Goal: Task Accomplishment & Management: Complete application form

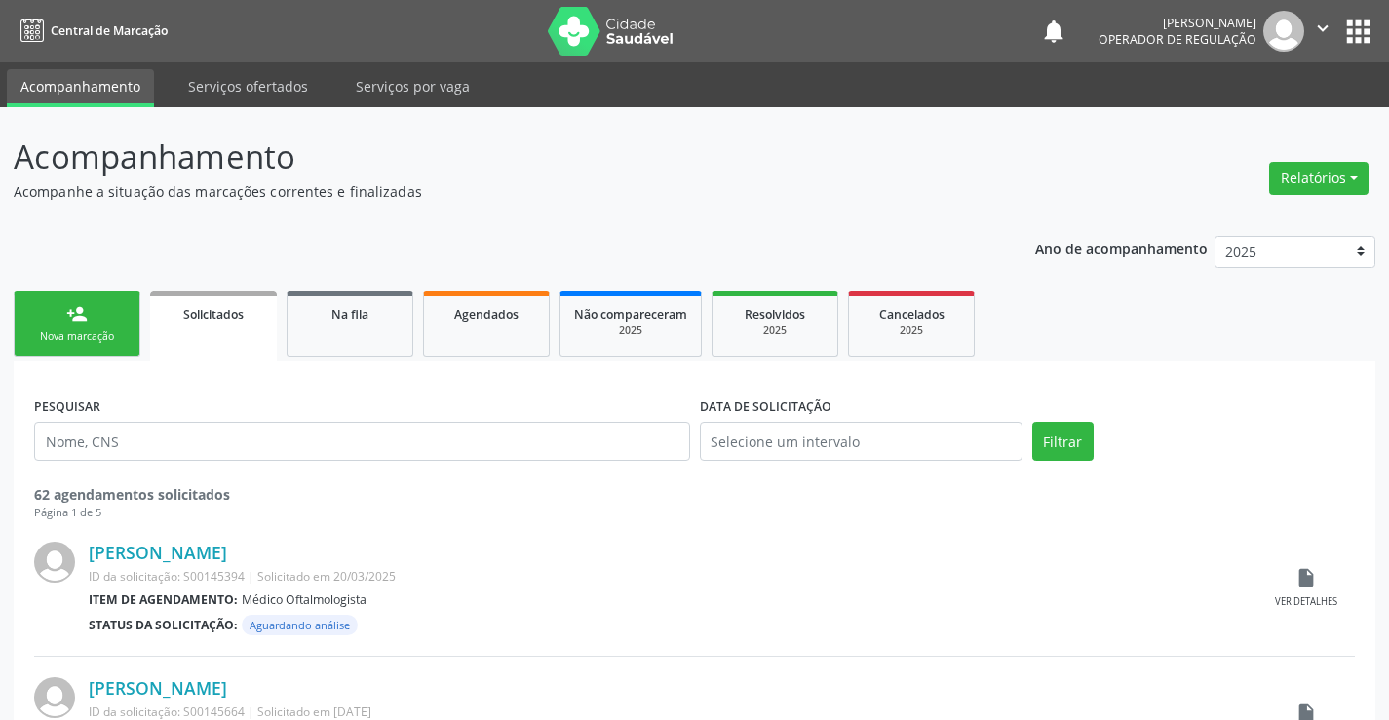
click at [88, 346] on link "person_add Nova marcação" at bounding box center [77, 323] width 127 height 65
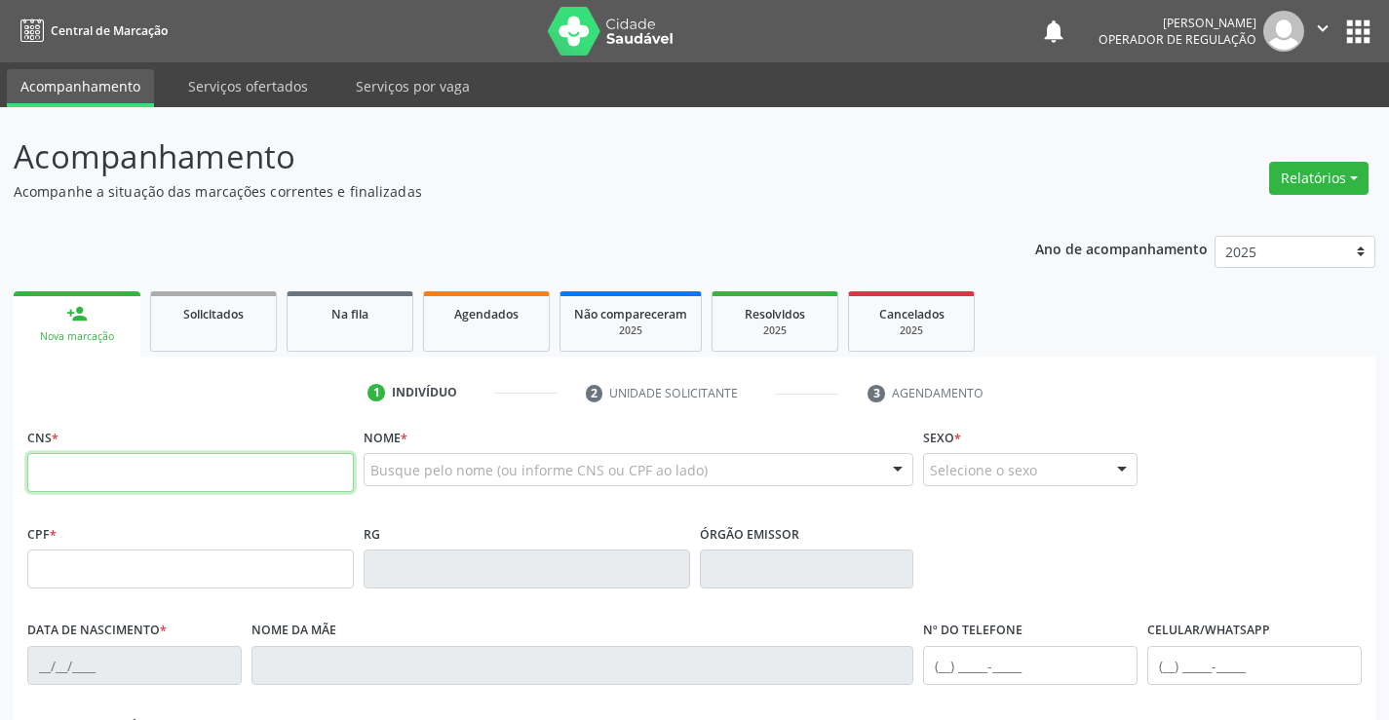
click at [126, 482] on input "text" at bounding box center [190, 472] width 326 height 39
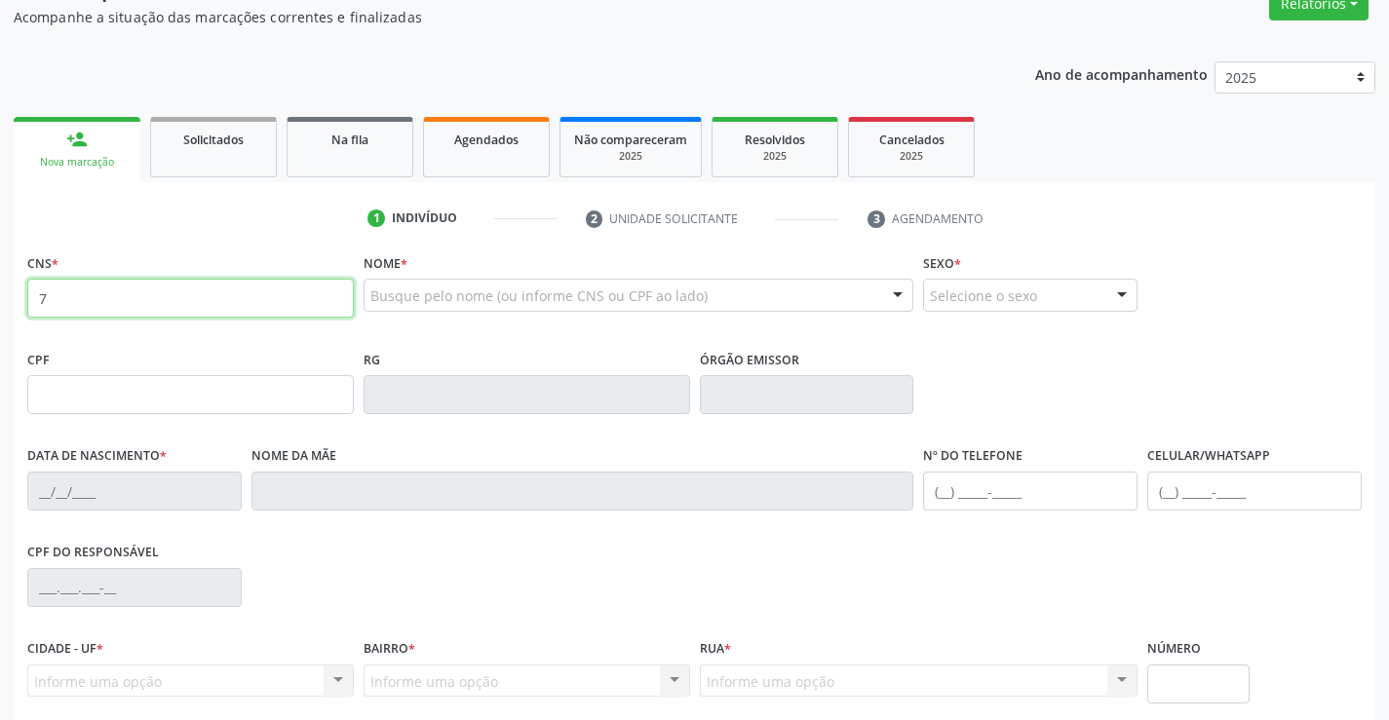
scroll to position [336, 0]
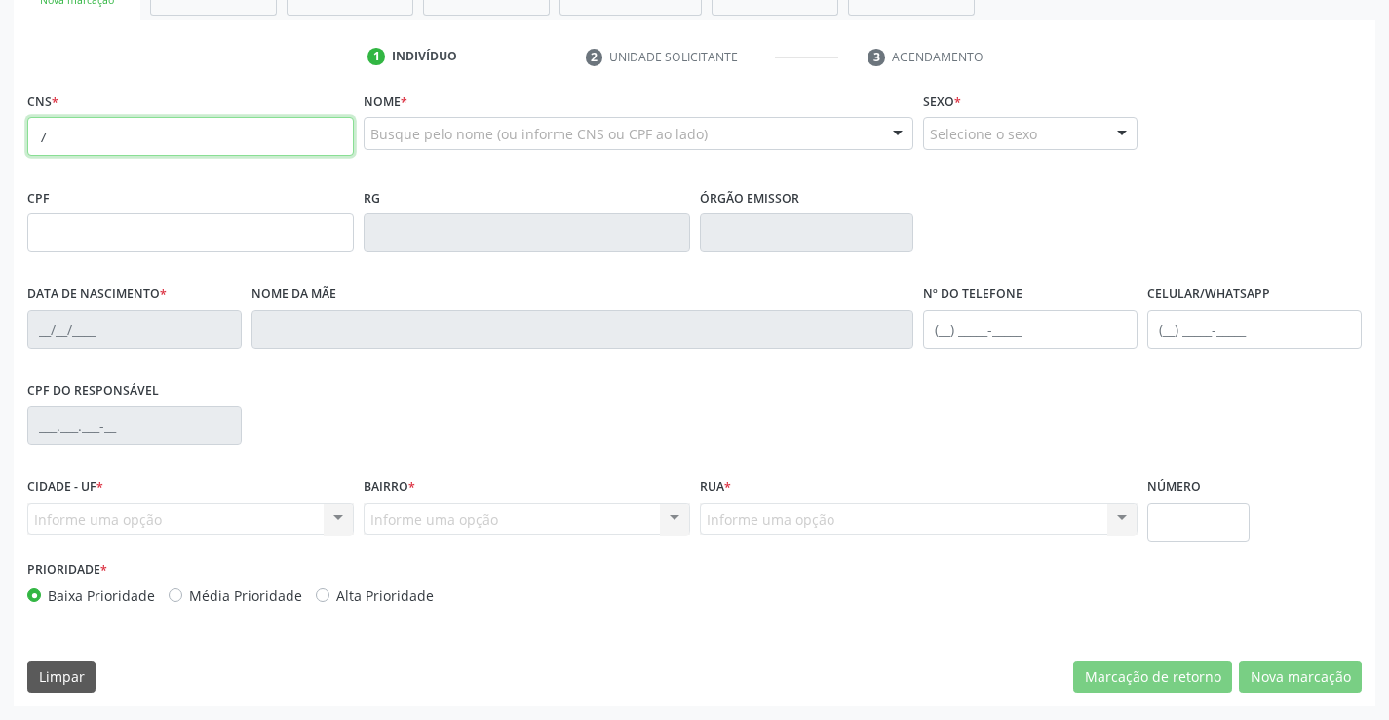
type input "7"
drag, startPoint x: 97, startPoint y: 135, endPoint x: 55, endPoint y: 139, distance: 43.1
click at [71, 139] on input "7" at bounding box center [190, 136] width 326 height 39
paste input "704 0078 9084 186"
type input "704 0078 9084 1865"
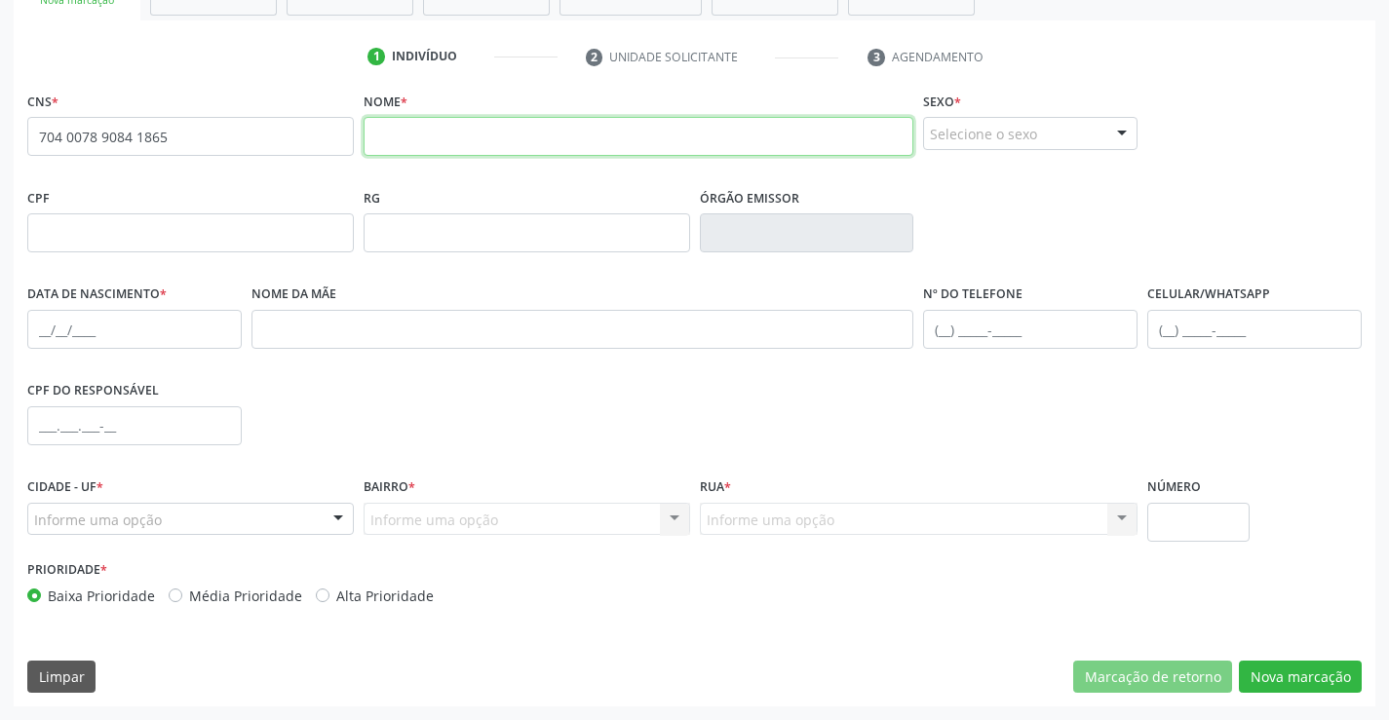
click at [405, 137] on input "text" at bounding box center [639, 136] width 551 height 39
type input "[DEMOGRAPHIC_DATA] [PERSON_NAME]"
click at [1113, 141] on div at bounding box center [1121, 134] width 29 height 33
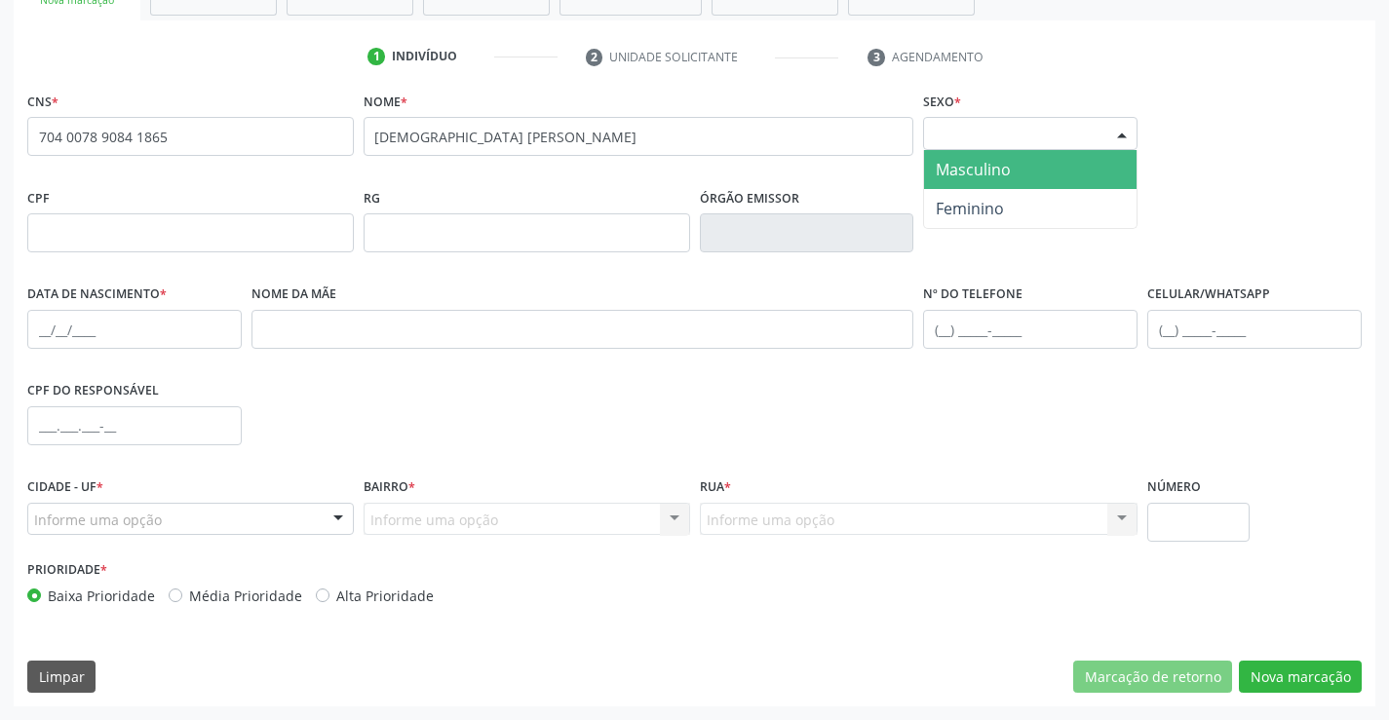
click at [1005, 176] on span "Masculino" at bounding box center [973, 169] width 75 height 21
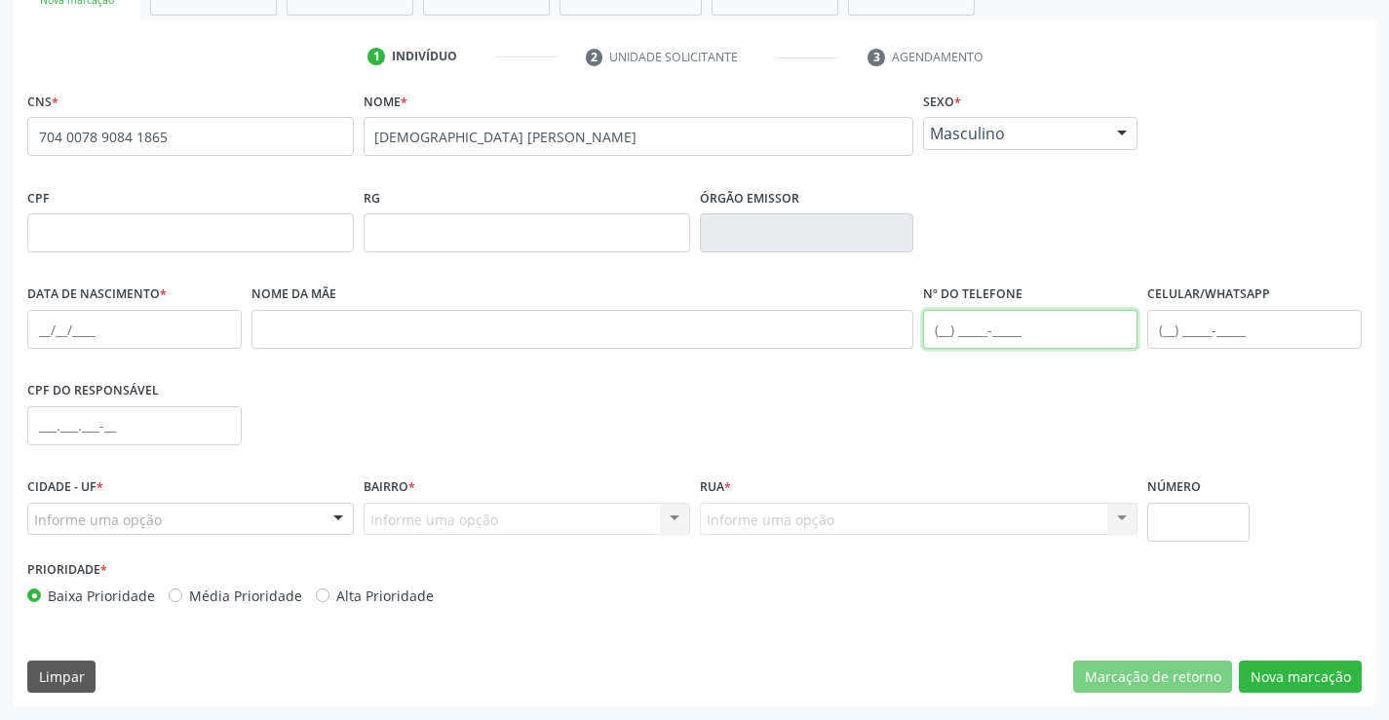
click at [986, 313] on input "text" at bounding box center [1030, 329] width 214 height 39
type input "[PHONE_NUMBER]"
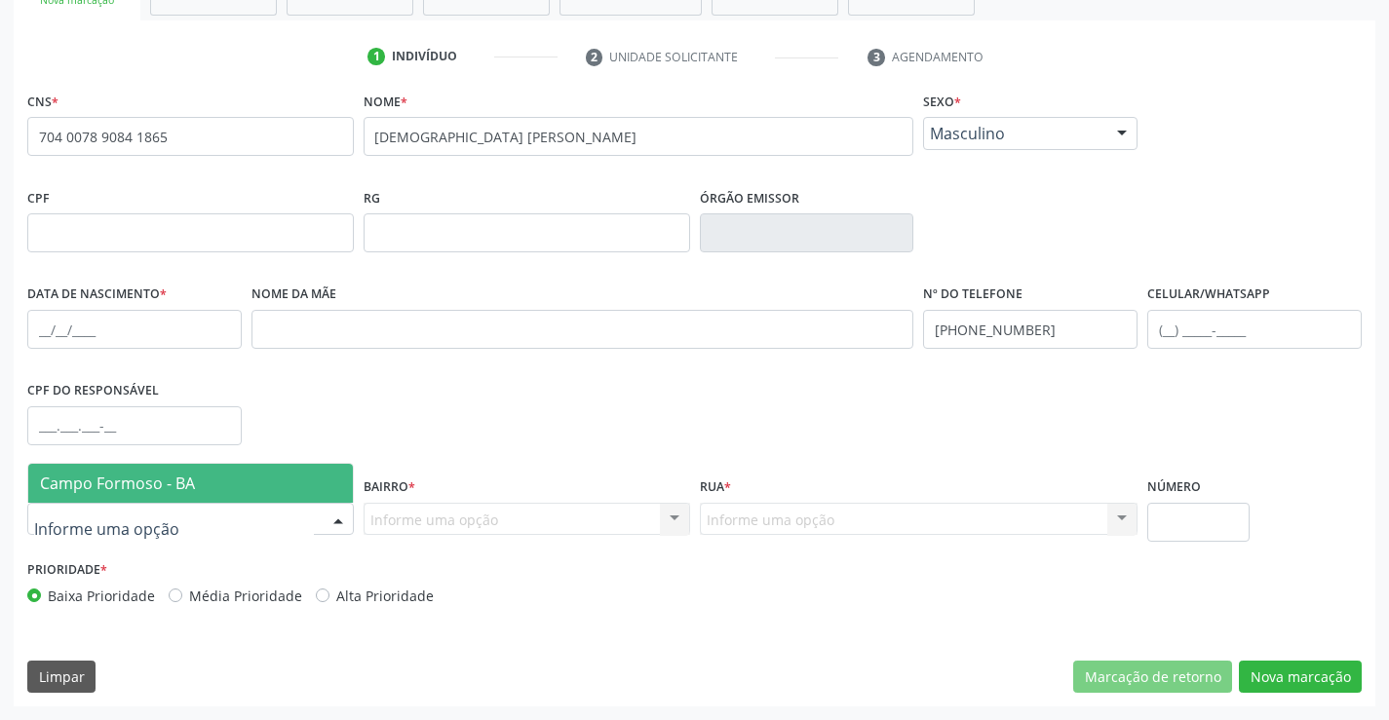
click at [333, 519] on div at bounding box center [338, 520] width 29 height 33
click at [253, 467] on span "Campo Formoso - BA" at bounding box center [190, 483] width 325 height 39
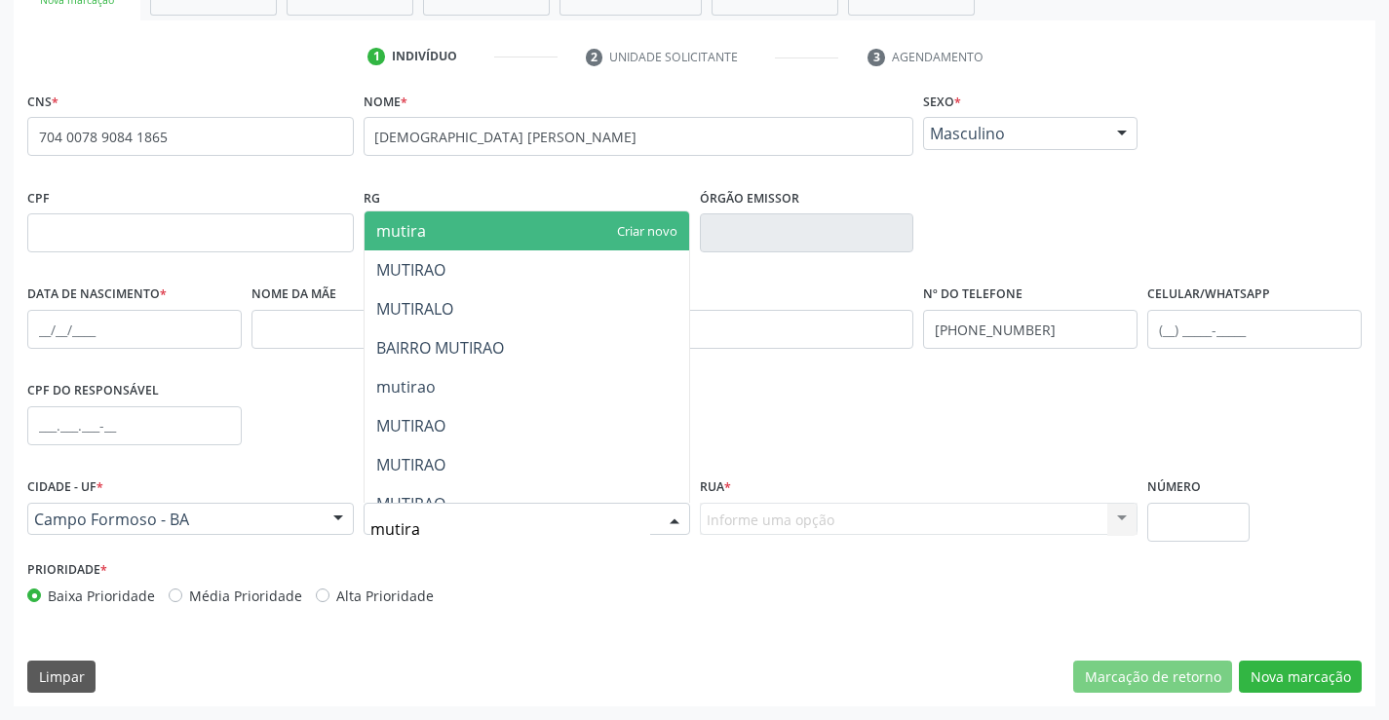
type input "mutirao"
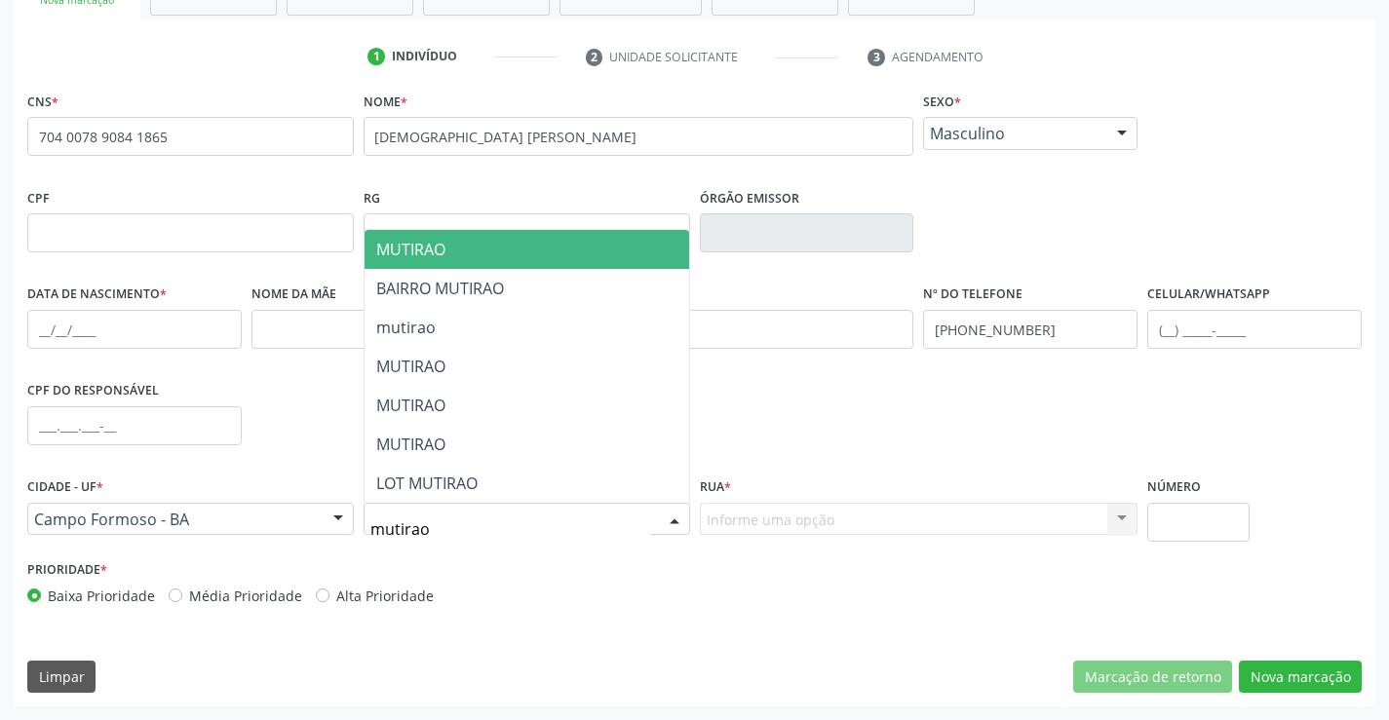
click at [437, 257] on span "MUTIRAO" at bounding box center [410, 249] width 69 height 21
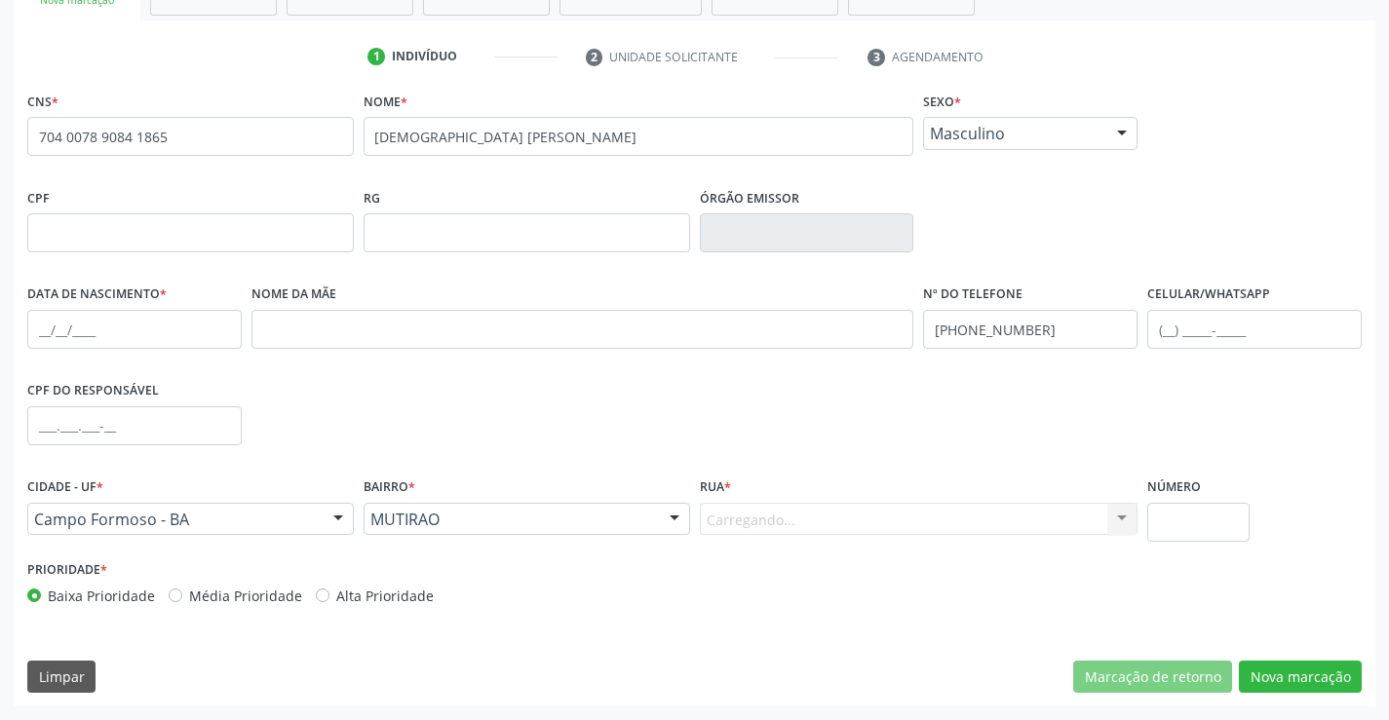
click at [778, 521] on div "Carregando... Nenhum resultado encontrado para: " " Nenhuma opção encontrada. D…" at bounding box center [919, 519] width 439 height 33
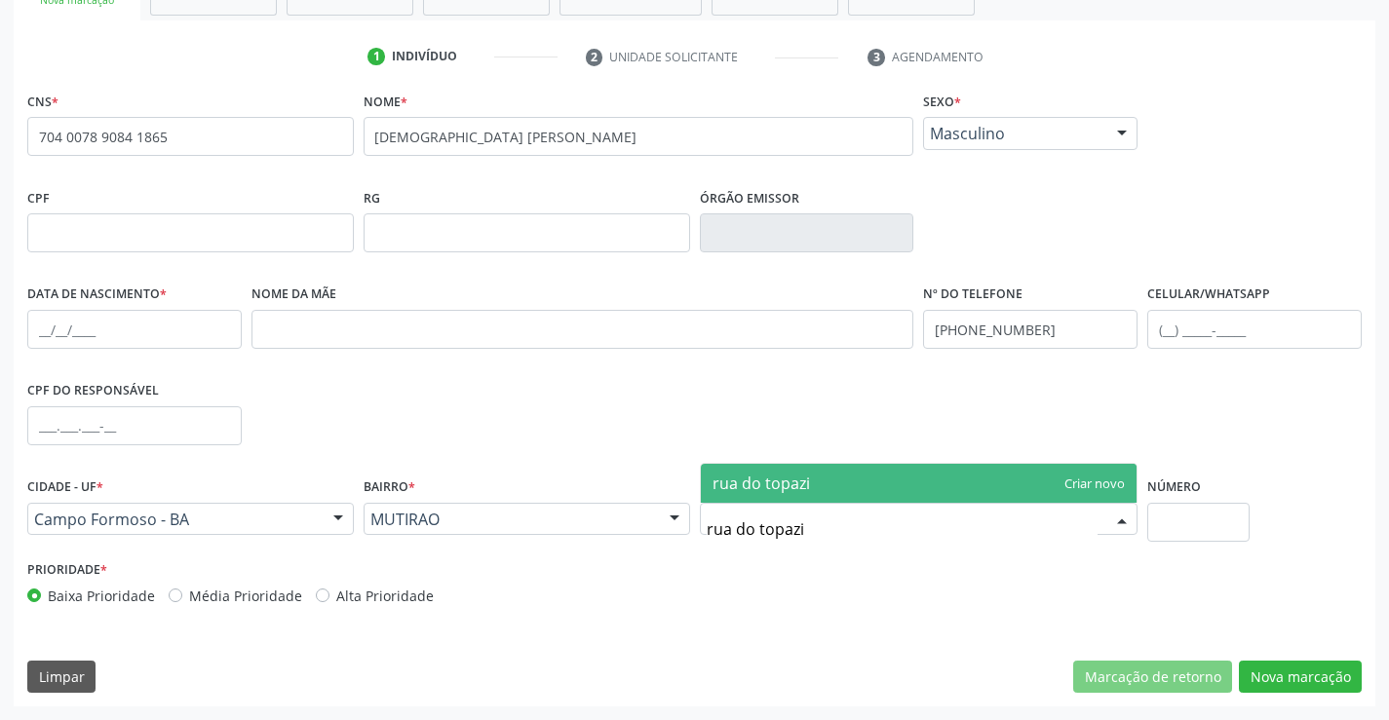
type input "rua do topazio"
click at [786, 471] on span "rua do topazio" at bounding box center [919, 483] width 437 height 39
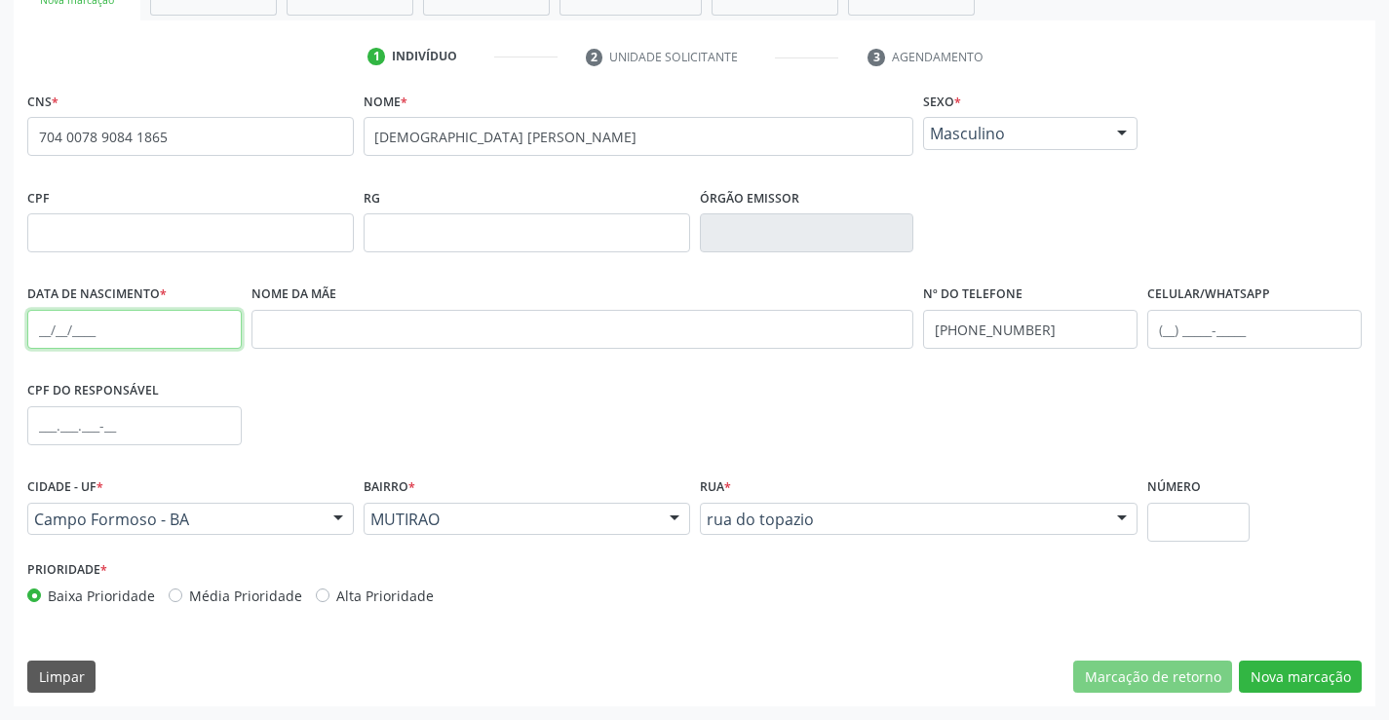
click at [111, 338] on input "text" at bounding box center [134, 329] width 214 height 39
type input "[DATE]"
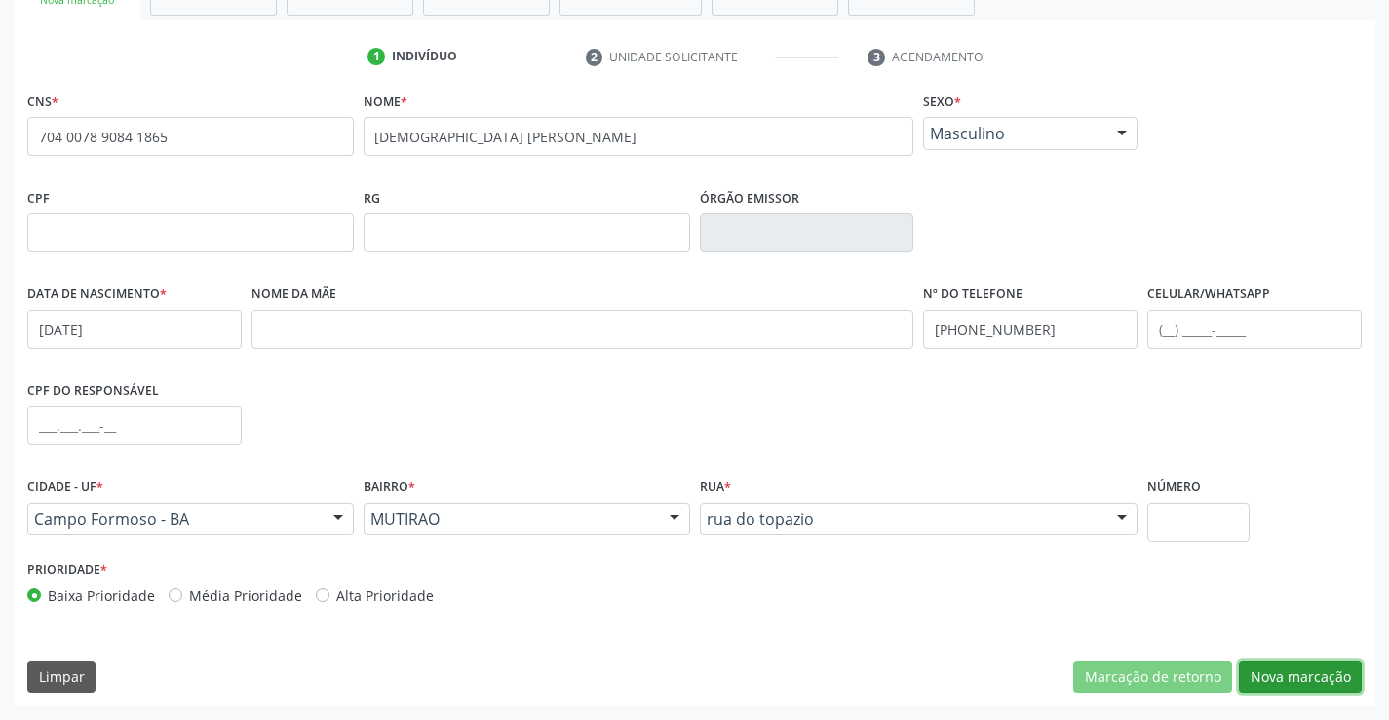
click at [1284, 673] on button "Nova marcação" at bounding box center [1300, 677] width 123 height 33
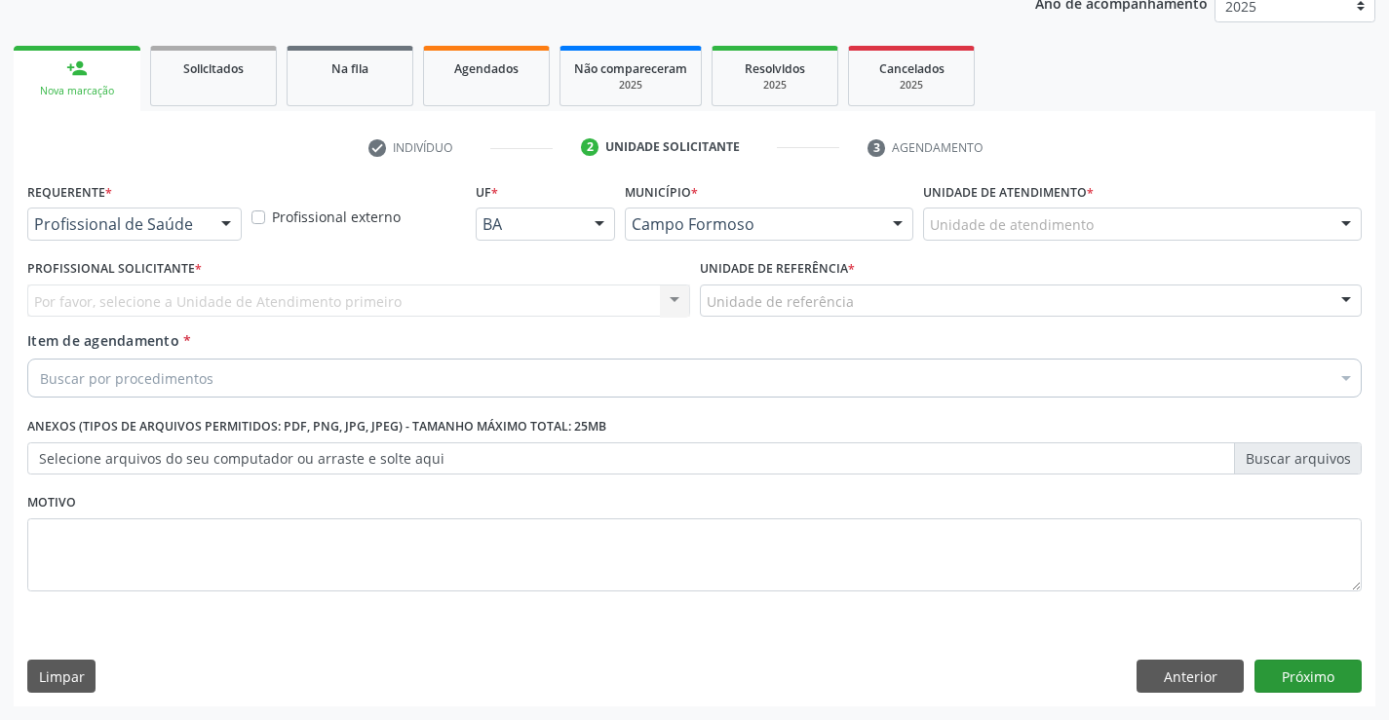
scroll to position [246, 0]
drag, startPoint x: 129, startPoint y: 223, endPoint x: 112, endPoint y: 275, distance: 54.2
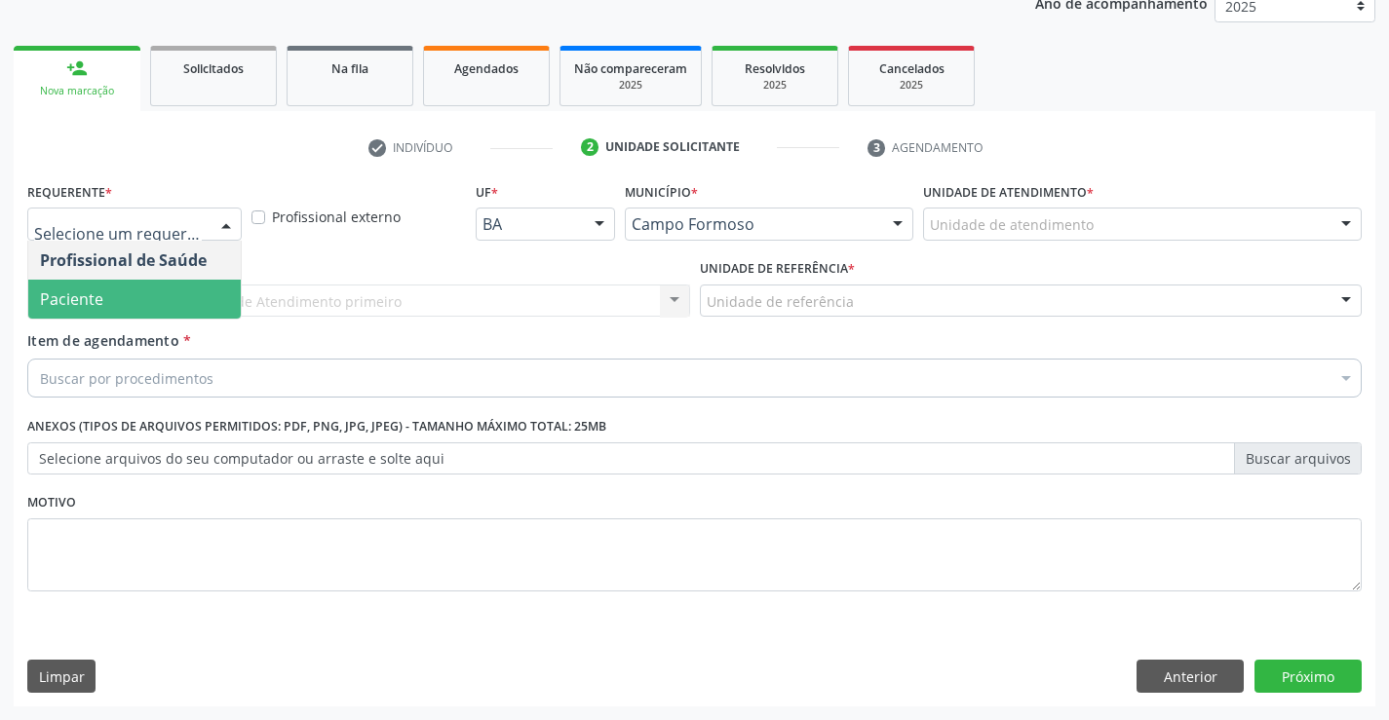
click at [111, 308] on span "Paciente" at bounding box center [134, 299] width 212 height 39
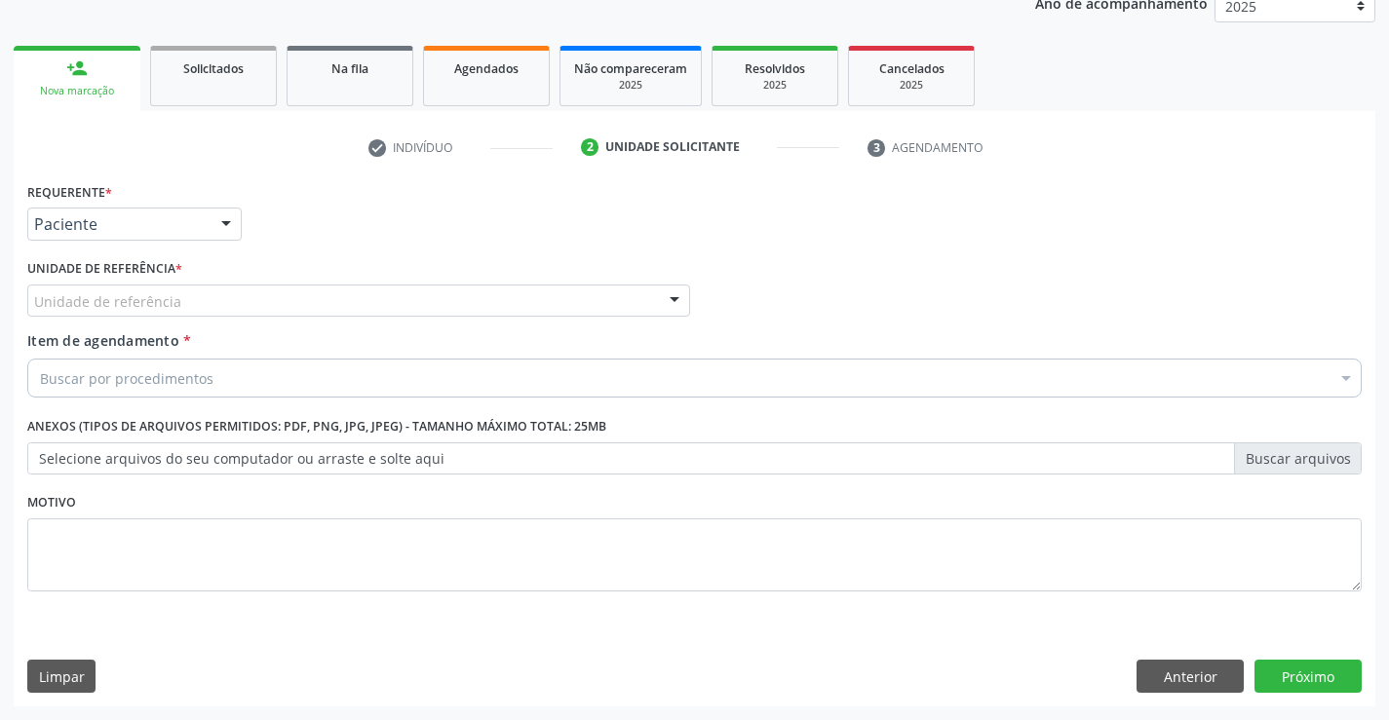
drag, startPoint x: 156, startPoint y: 294, endPoint x: 154, endPoint y: 413, distance: 118.9
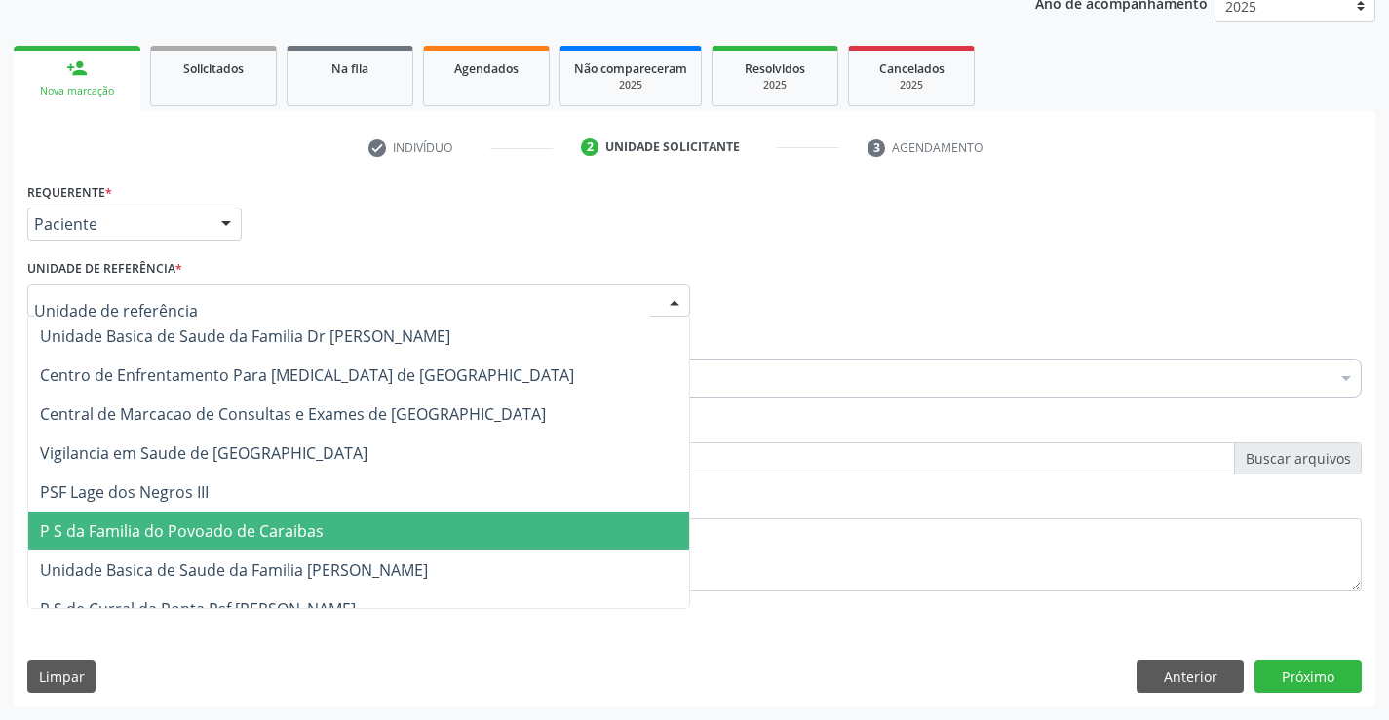
drag, startPoint x: 161, startPoint y: 536, endPoint x: 158, endPoint y: 522, distance: 14.0
click at [160, 533] on span "P S da Familia do Povoado de Caraibas" at bounding box center [182, 530] width 284 height 21
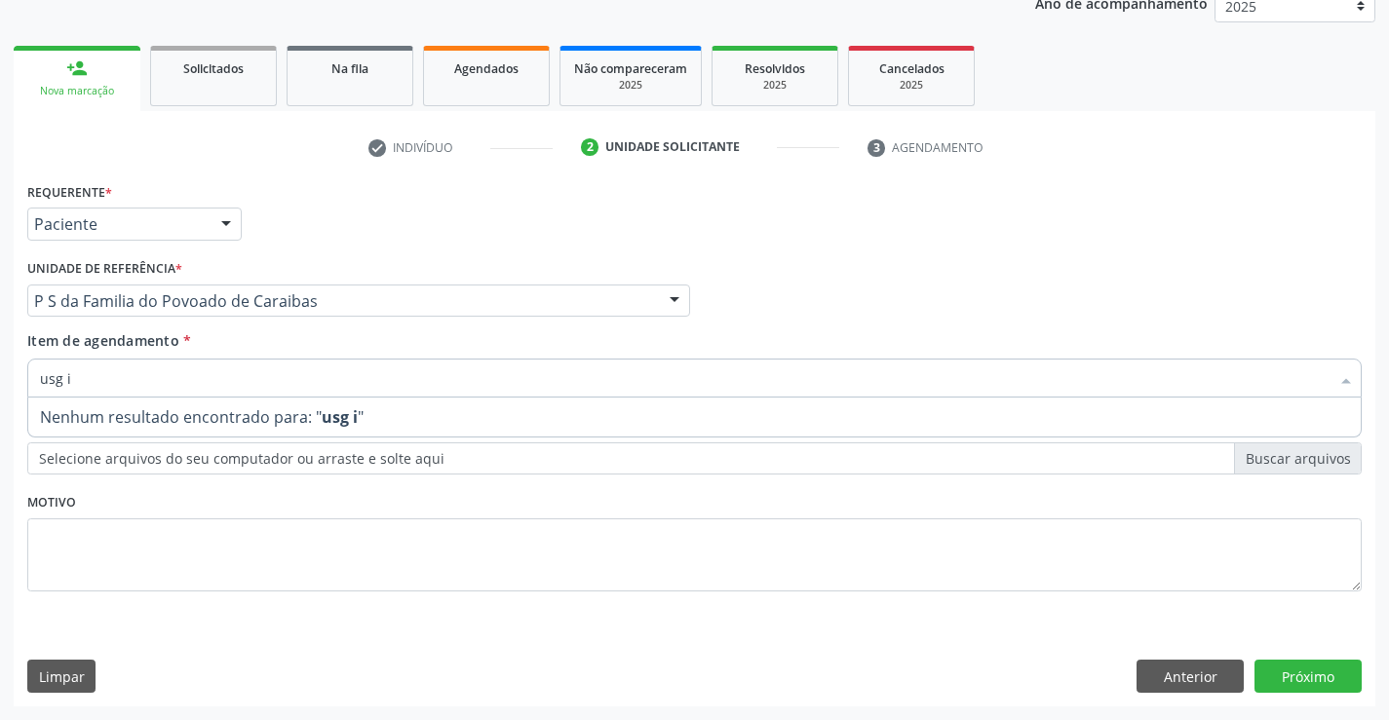
type input "usg"
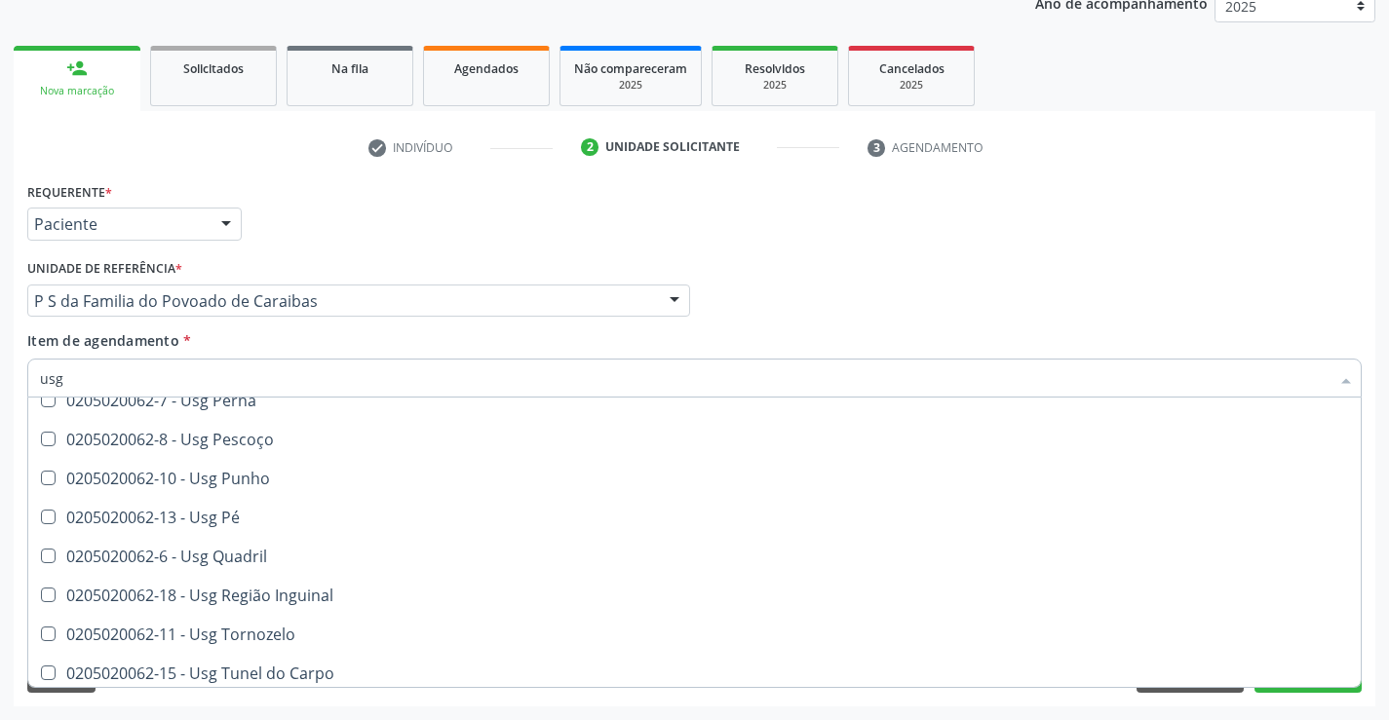
scroll to position [451, 0]
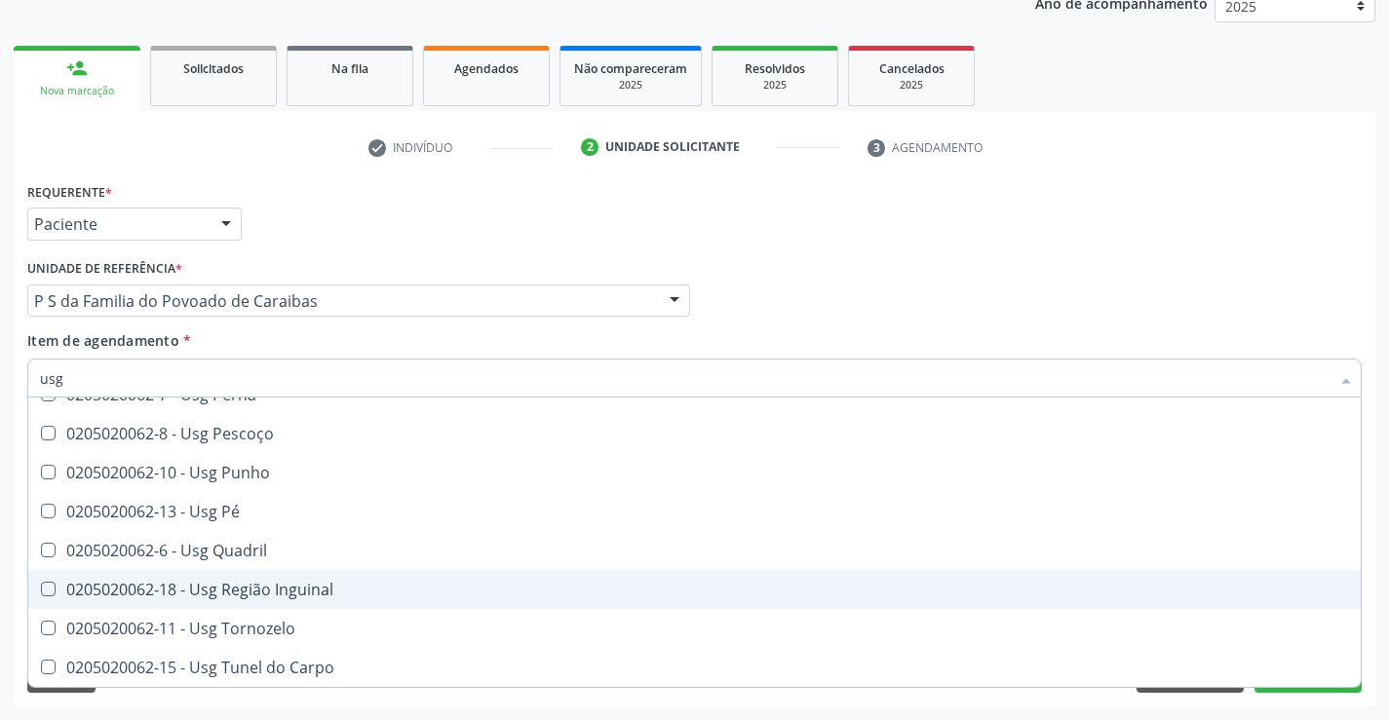
drag, startPoint x: 316, startPoint y: 592, endPoint x: 334, endPoint y: 545, distance: 50.3
click at [317, 592] on div "0205020062-18 - Usg Região Inguinal" at bounding box center [694, 590] width 1309 height 16
checkbox Inguinal "true"
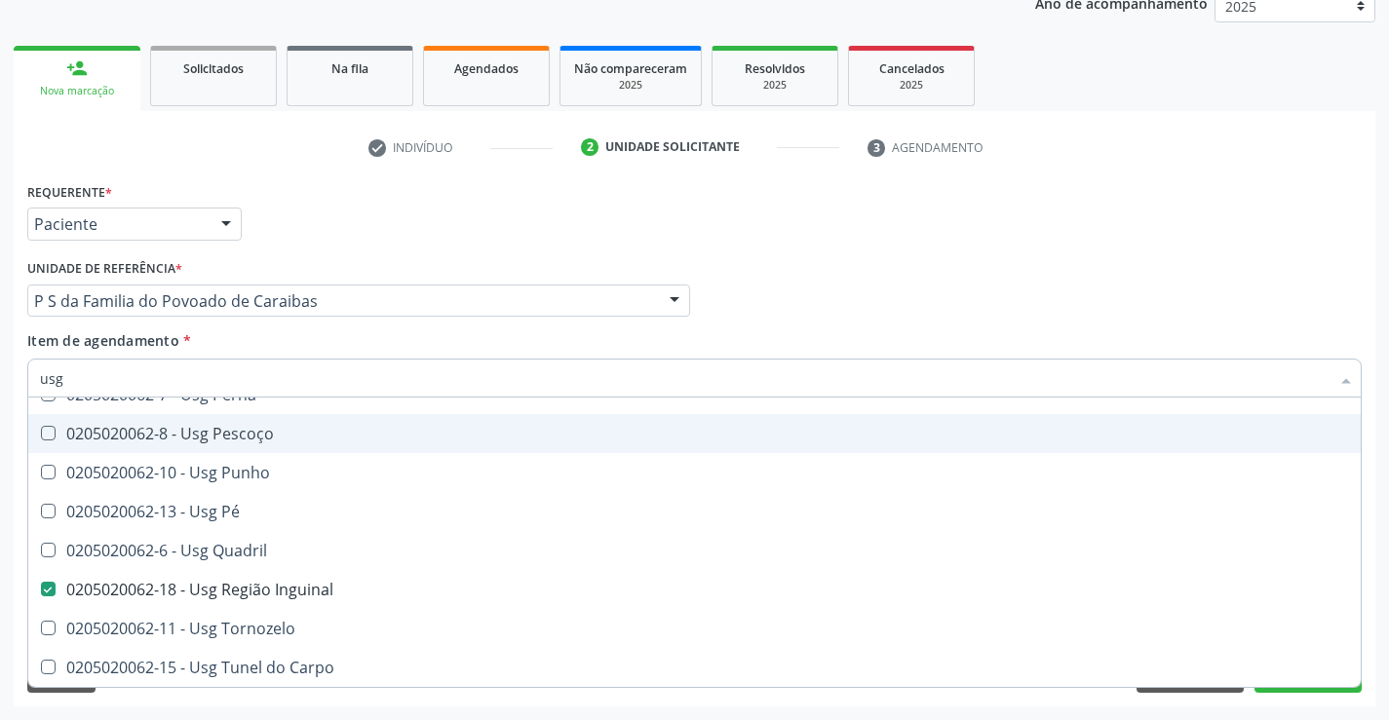
type input "usg"
click at [364, 211] on div "Requerente * Paciente Profissional de Saúde Paciente Nenhum resultado encontrad…" at bounding box center [694, 215] width 1344 height 76
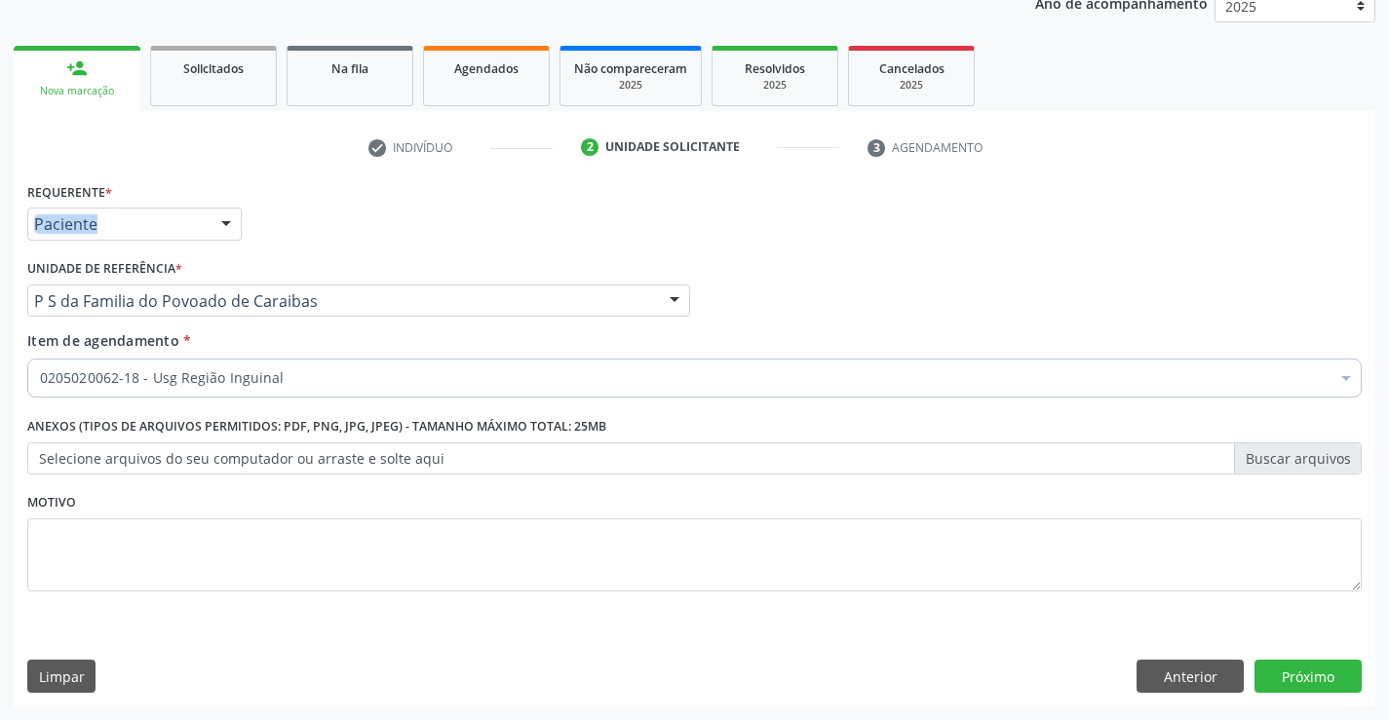
scroll to position [0, 0]
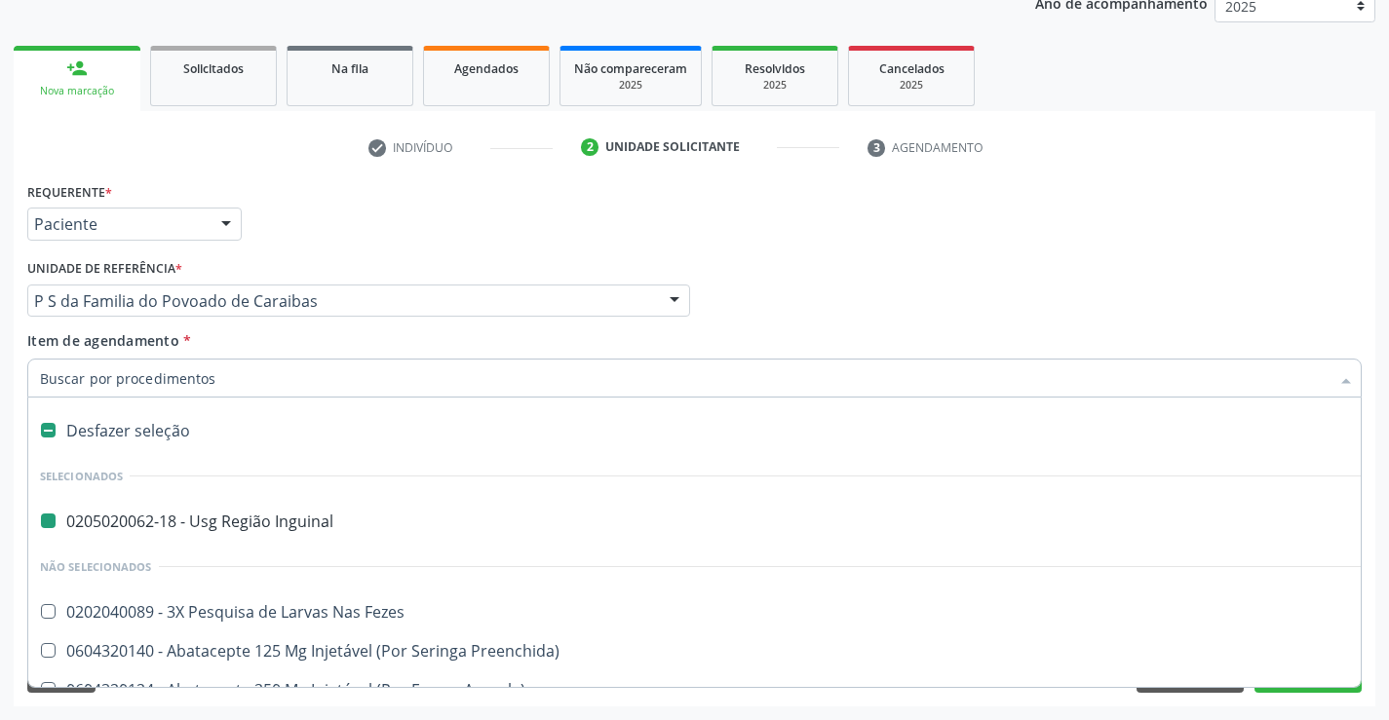
type input "t"
checkbox Inguinal "false"
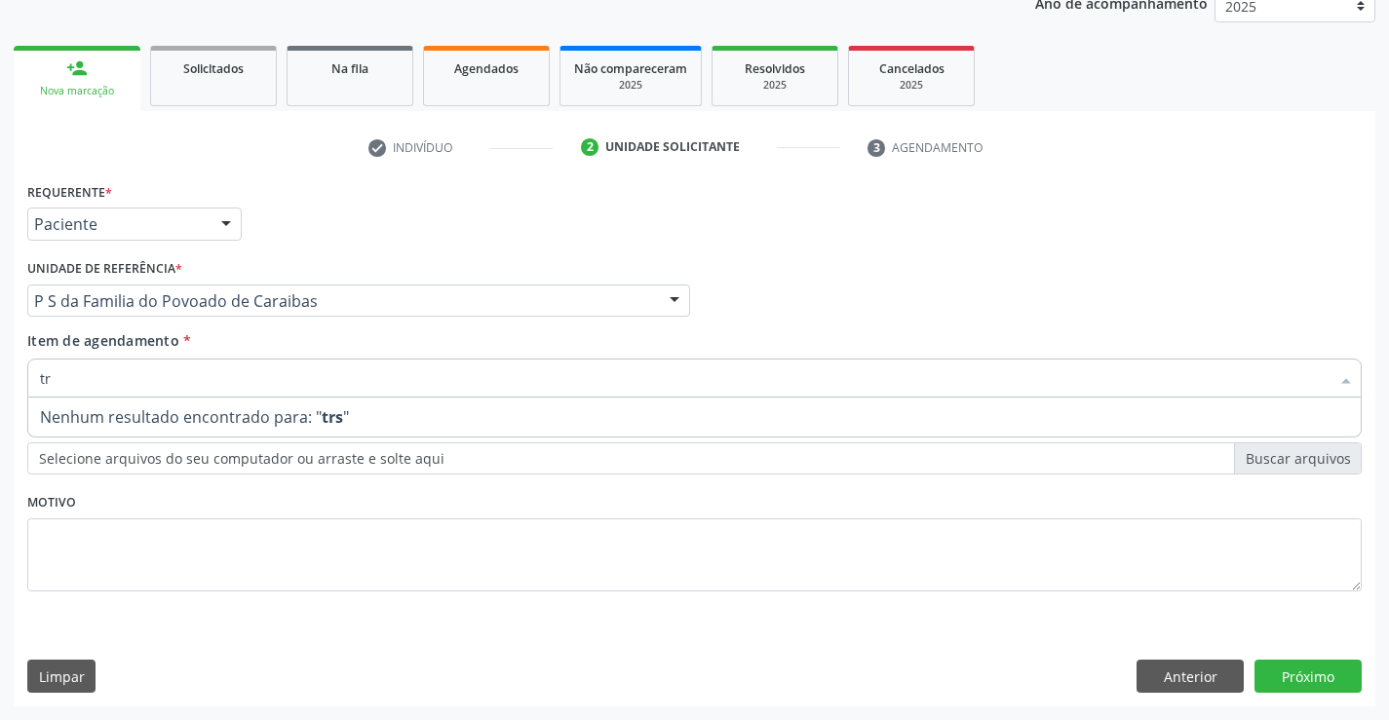
type input "t"
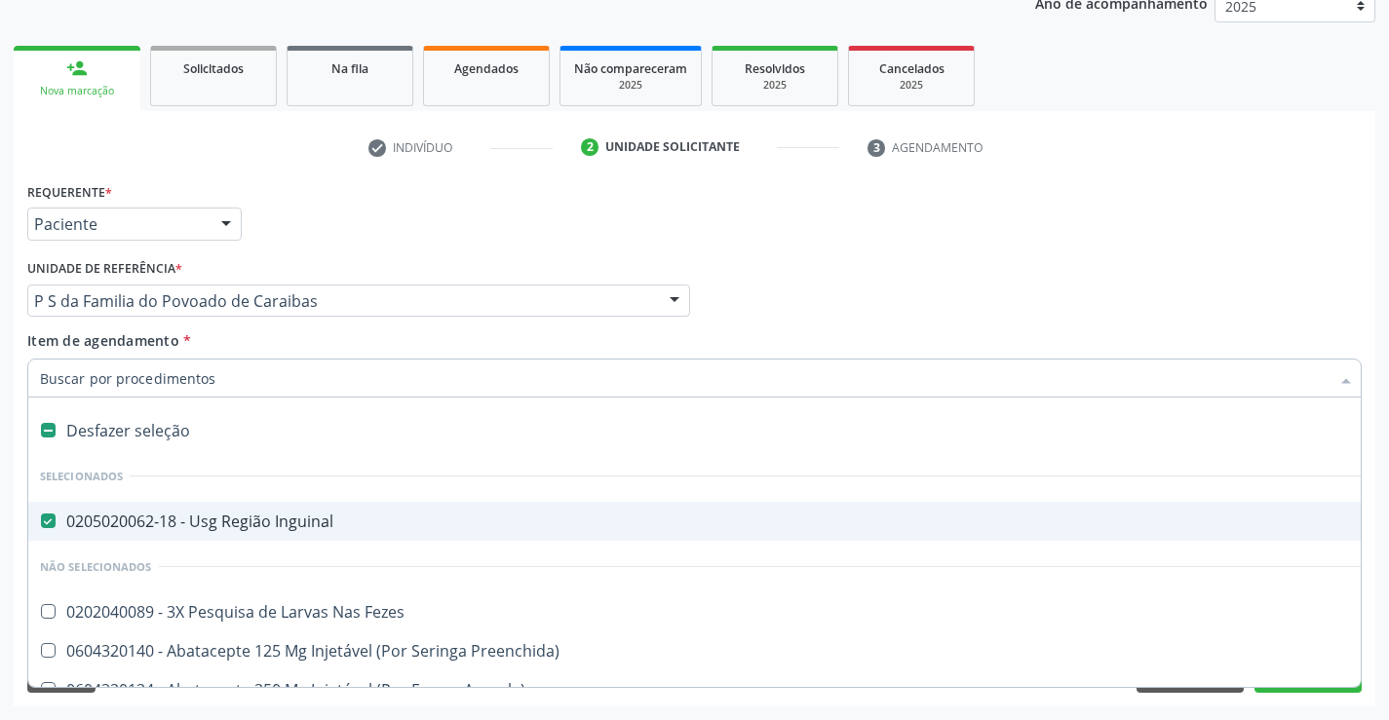
type input "t"
checkbox Inguinal "false"
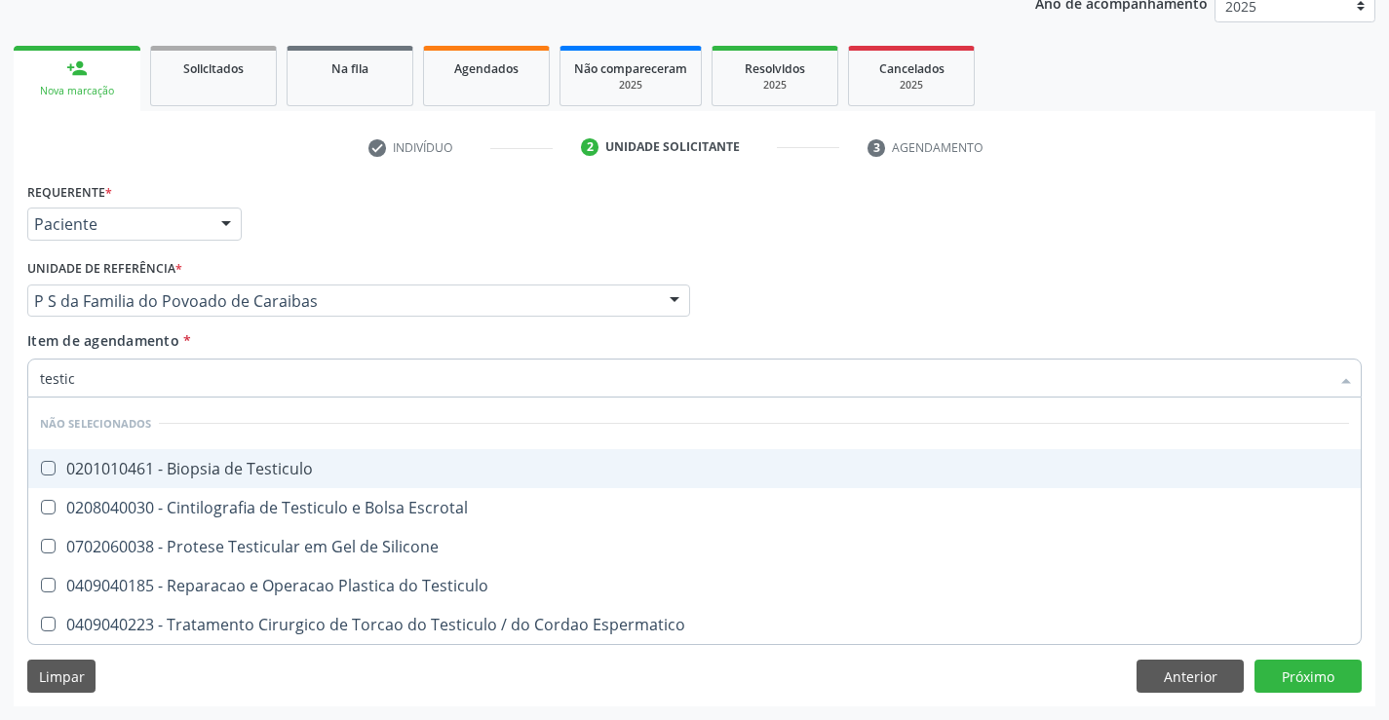
click at [0, 354] on div "Acompanhamento Acompanhe a situação das marcações correntes e finalizadas Relat…" at bounding box center [694, 291] width 1389 height 859
type input "u"
checkbox Testiculo "true"
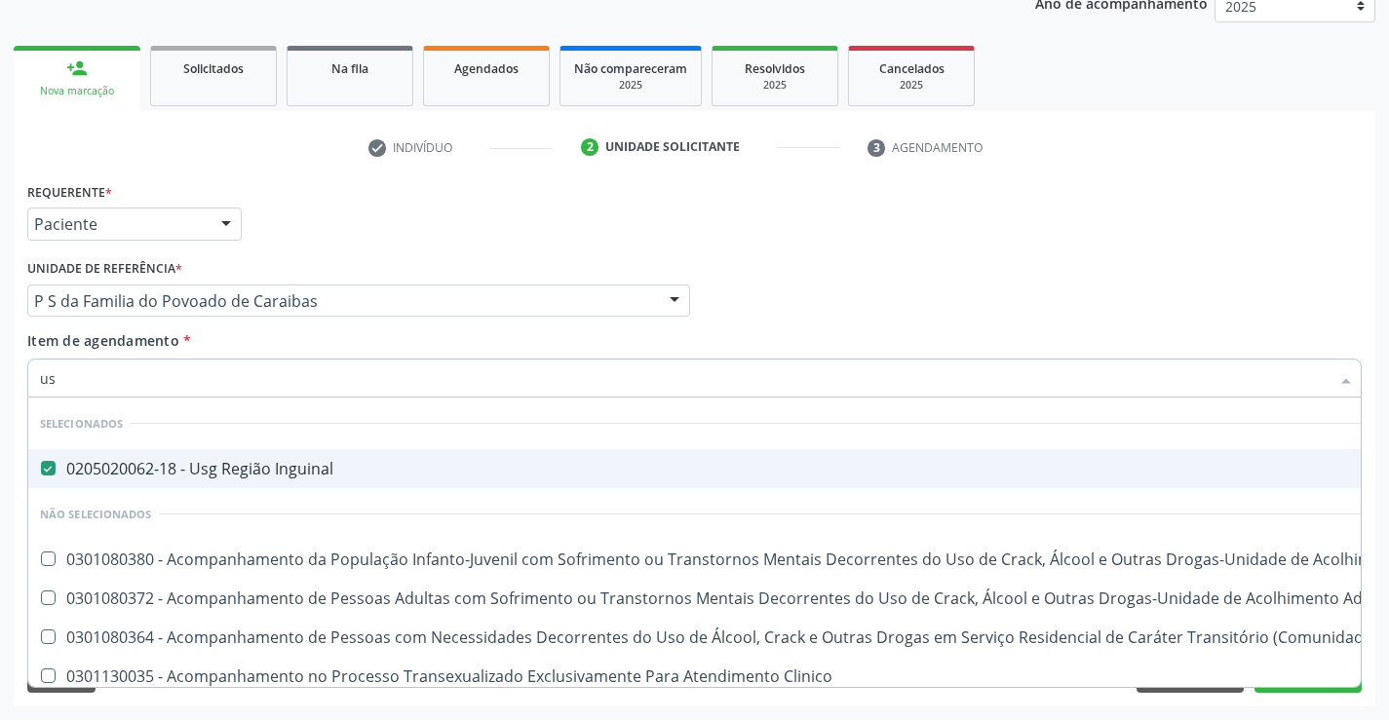
type input "usg"
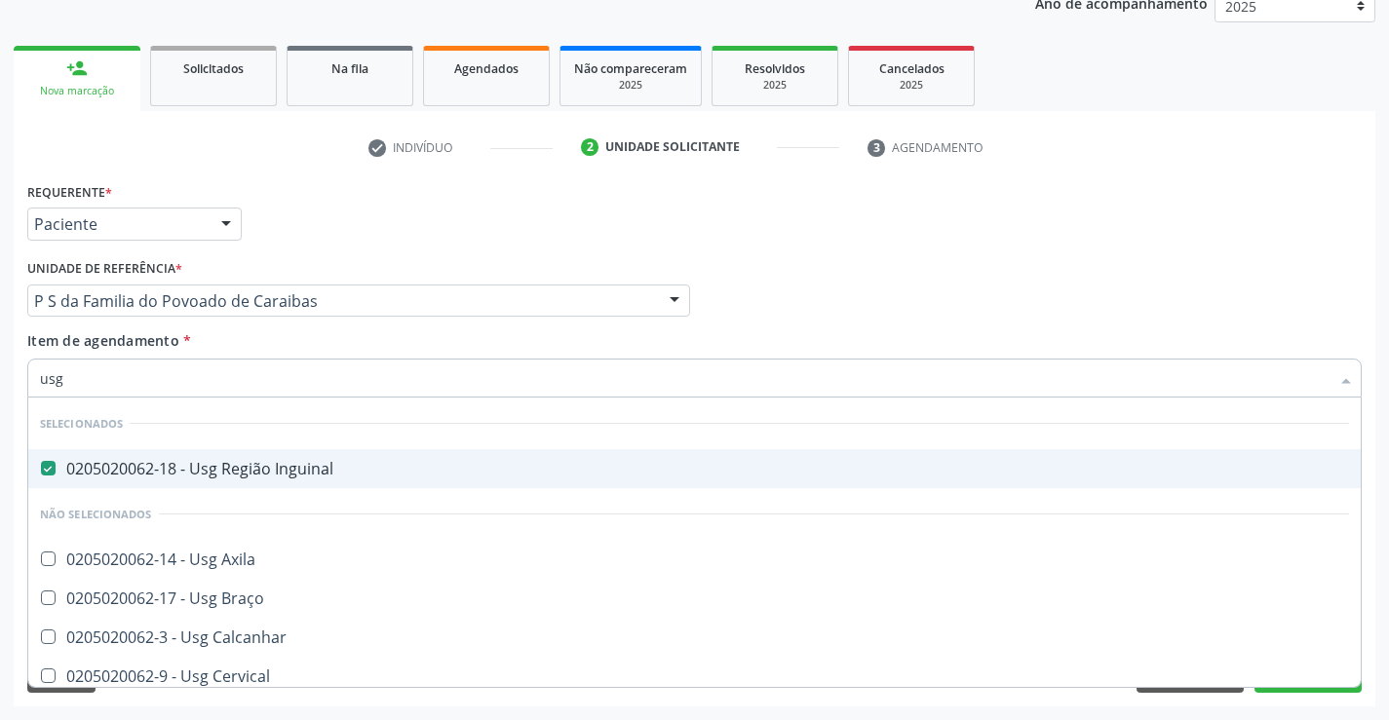
click at [456, 211] on div "Requerente * Paciente Profissional de Saúde Paciente Nenhum resultado encontrad…" at bounding box center [694, 215] width 1344 height 76
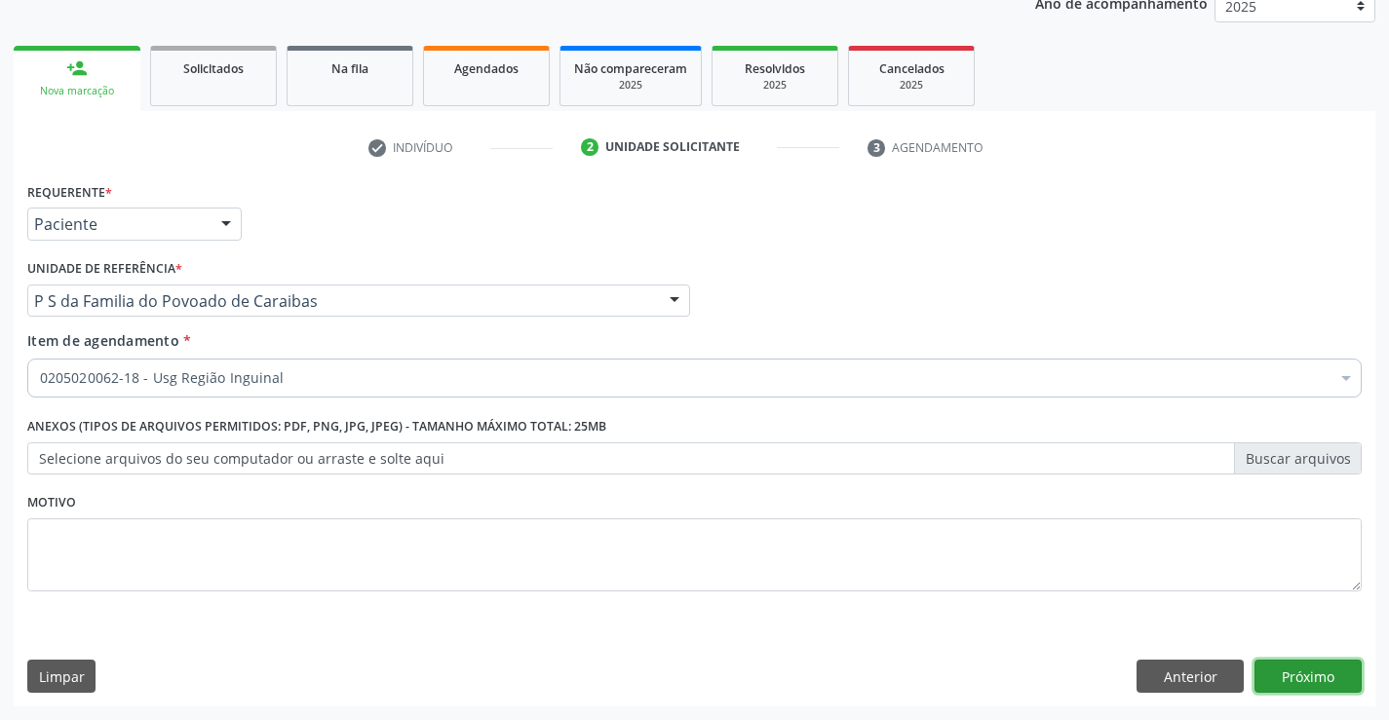
click at [1312, 677] on button "Próximo" at bounding box center [1307, 676] width 107 height 33
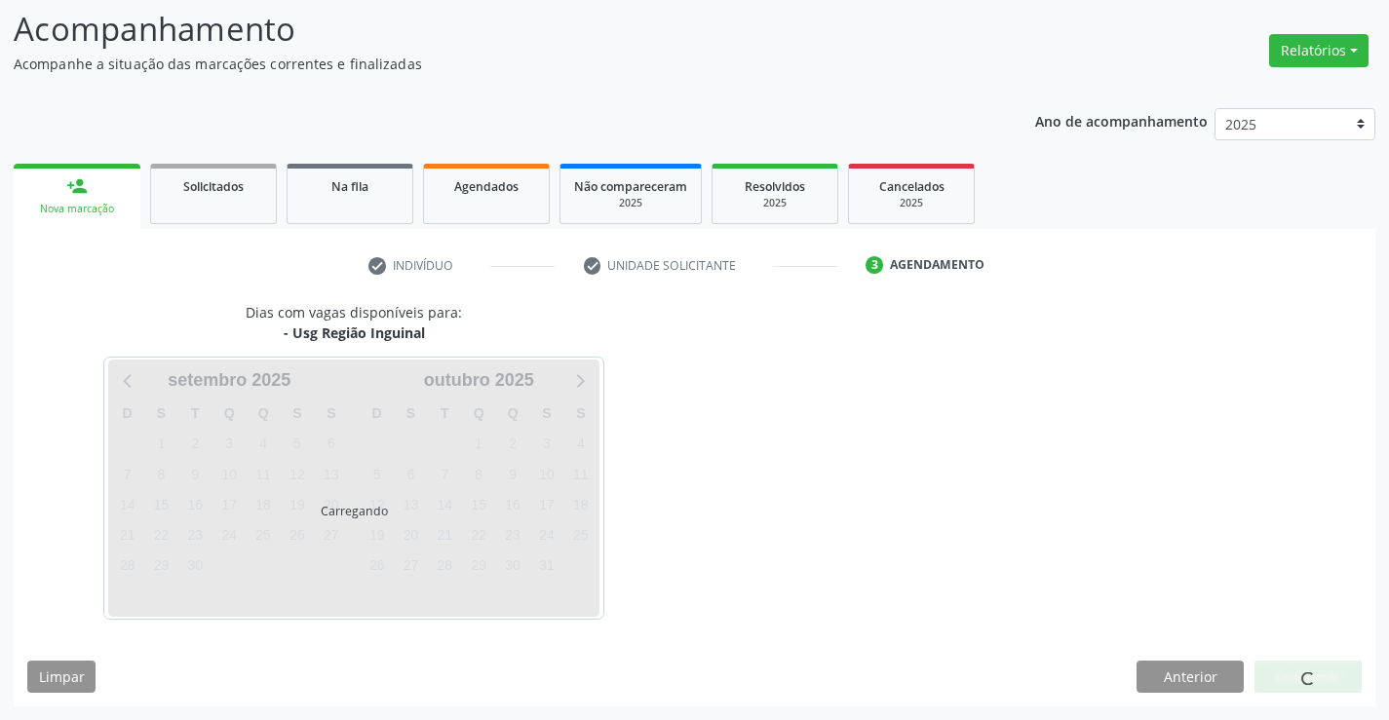
scroll to position [128, 0]
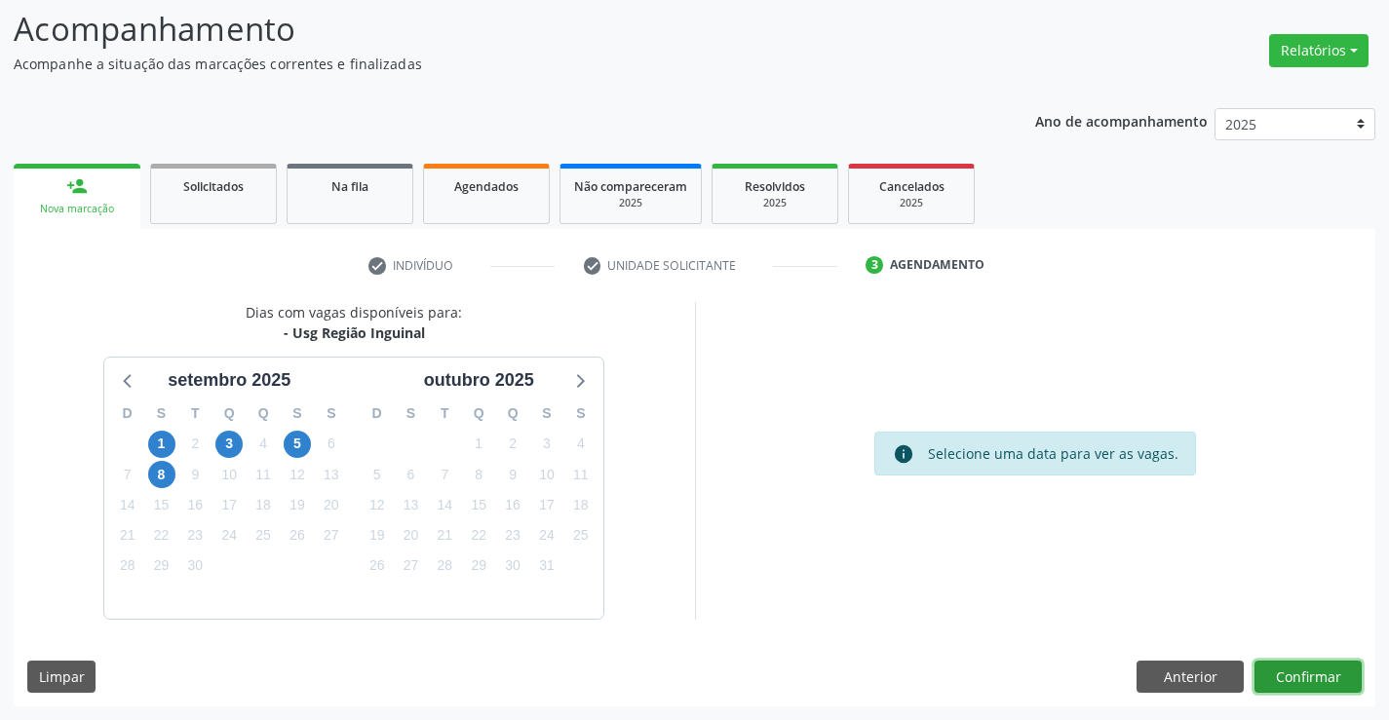
click at [1306, 675] on button "Confirmar" at bounding box center [1307, 677] width 107 height 33
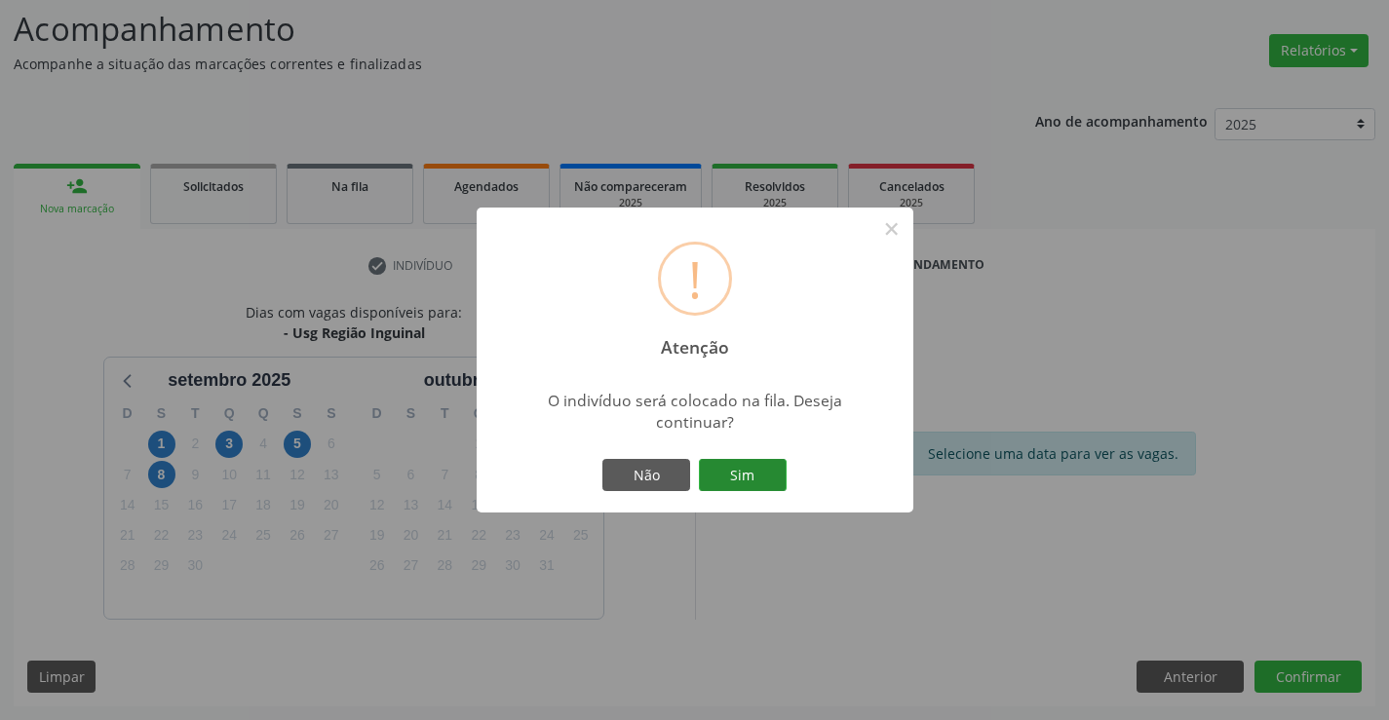
click at [772, 478] on button "Sim" at bounding box center [743, 475] width 88 height 33
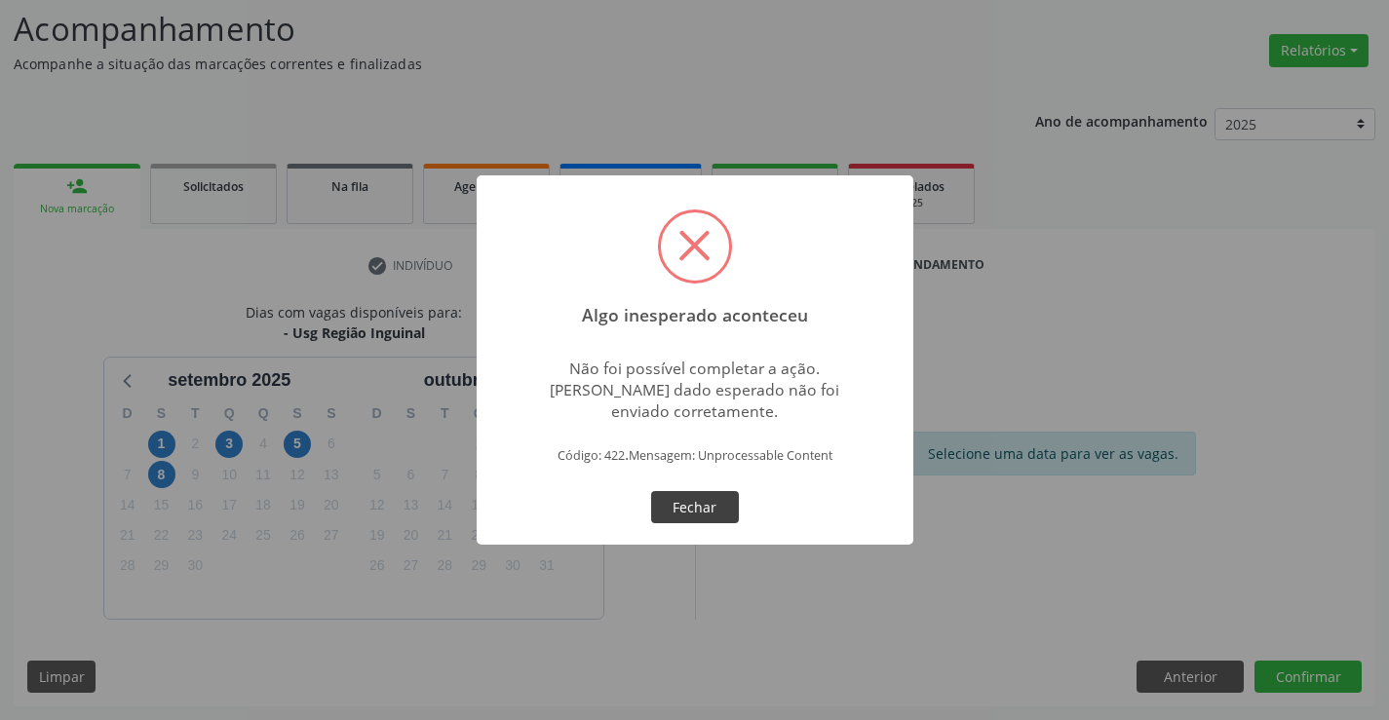
click at [705, 500] on button "Fechar" at bounding box center [695, 507] width 88 height 33
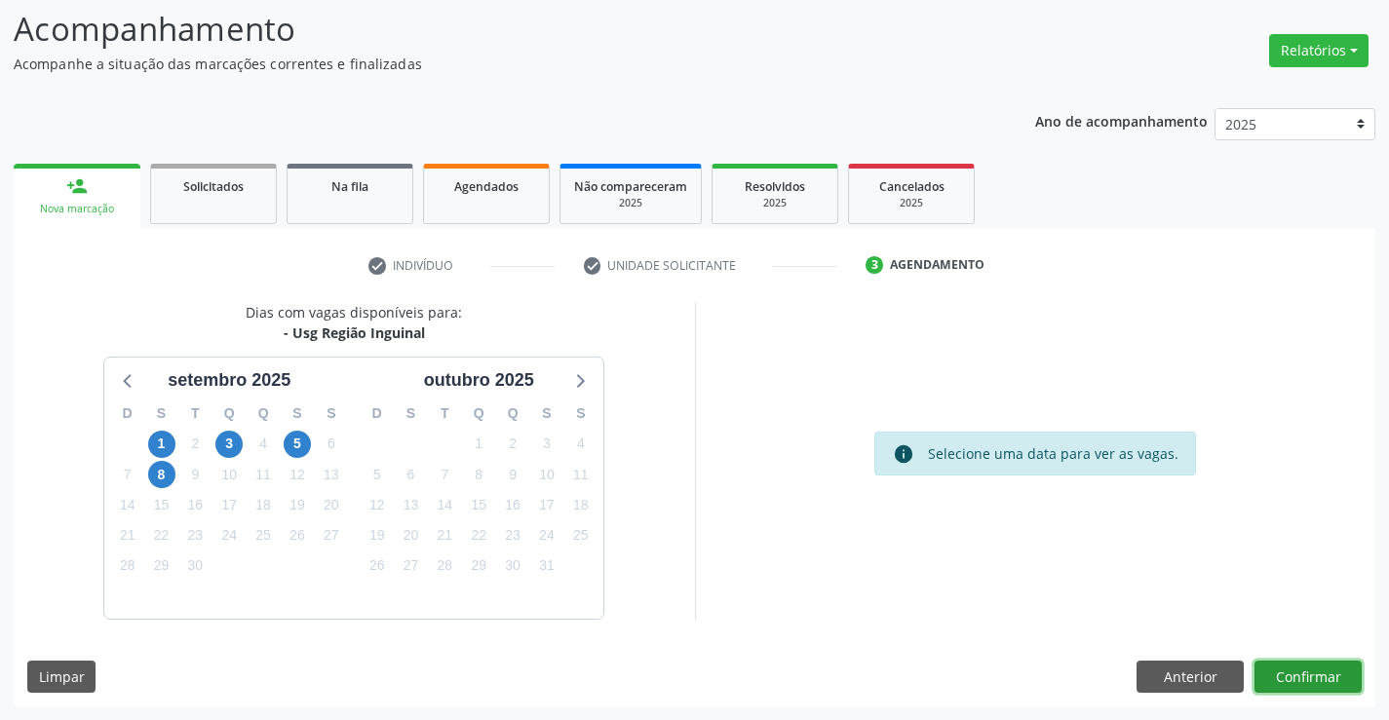
click at [1310, 679] on button "Confirmar" at bounding box center [1307, 677] width 107 height 33
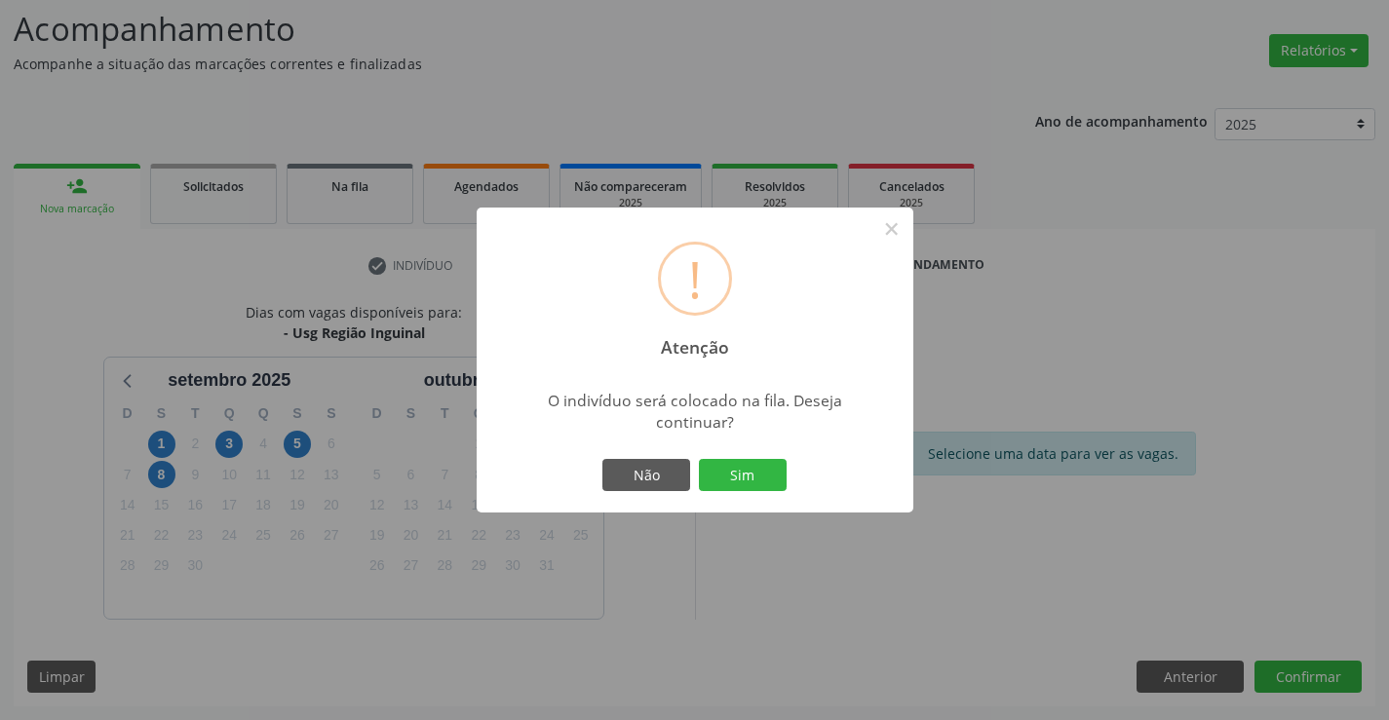
drag, startPoint x: 744, startPoint y: 473, endPoint x: 1007, endPoint y: 542, distance: 272.1
click at [745, 474] on button "Sim" at bounding box center [743, 475] width 88 height 33
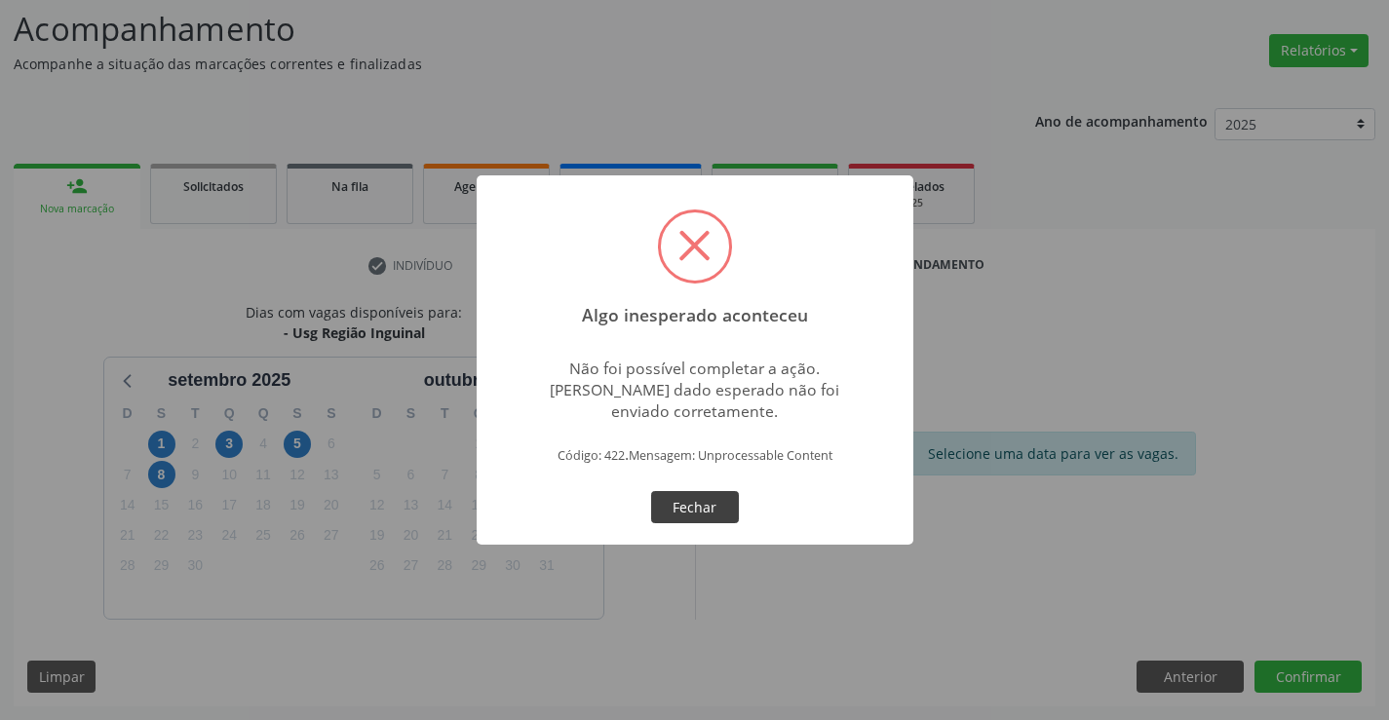
click at [696, 512] on button "Fechar" at bounding box center [695, 507] width 88 height 33
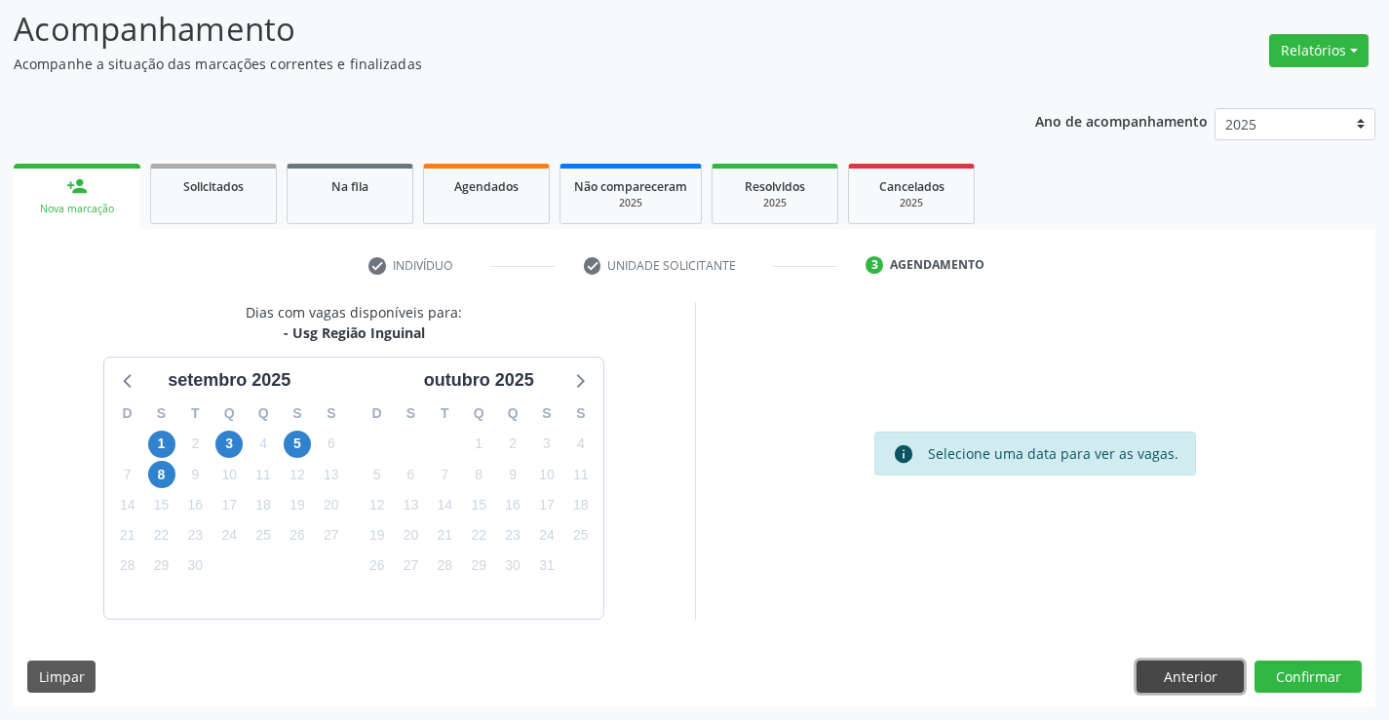
click at [1162, 678] on button "Anterior" at bounding box center [1189, 677] width 107 height 33
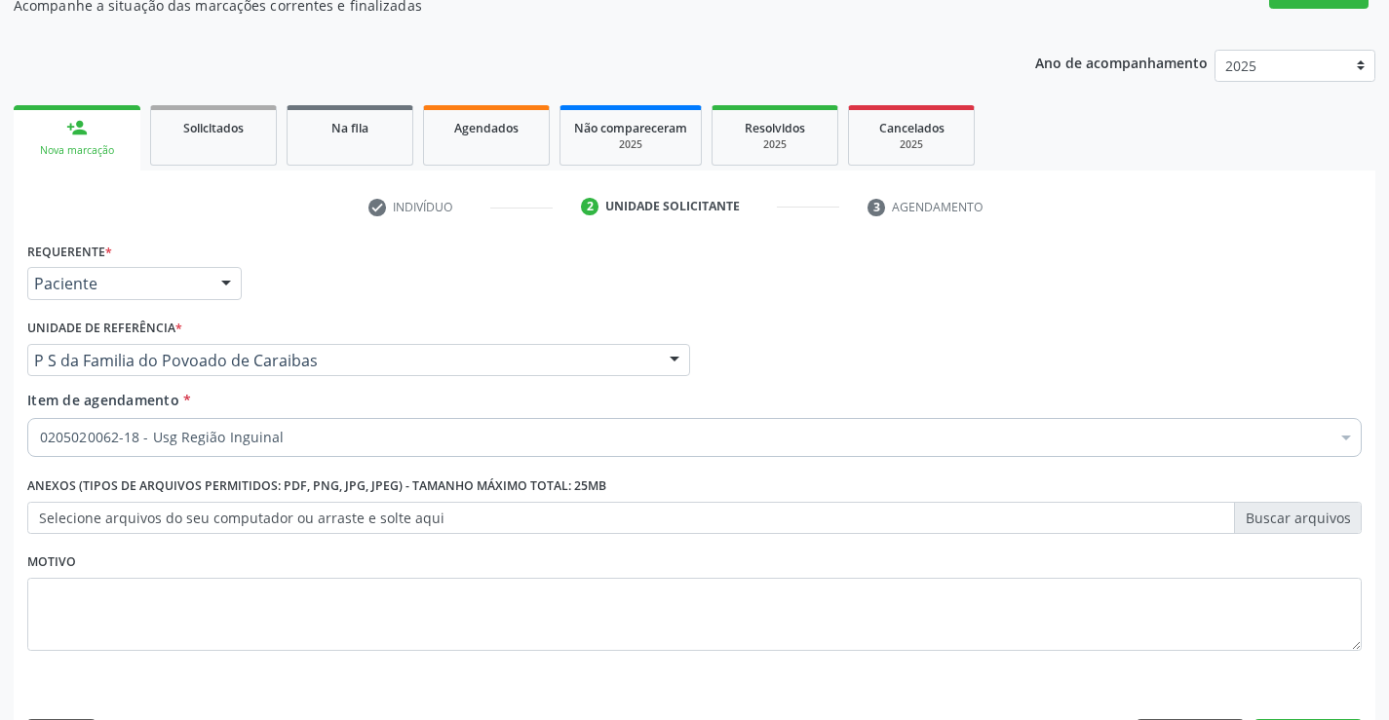
scroll to position [246, 0]
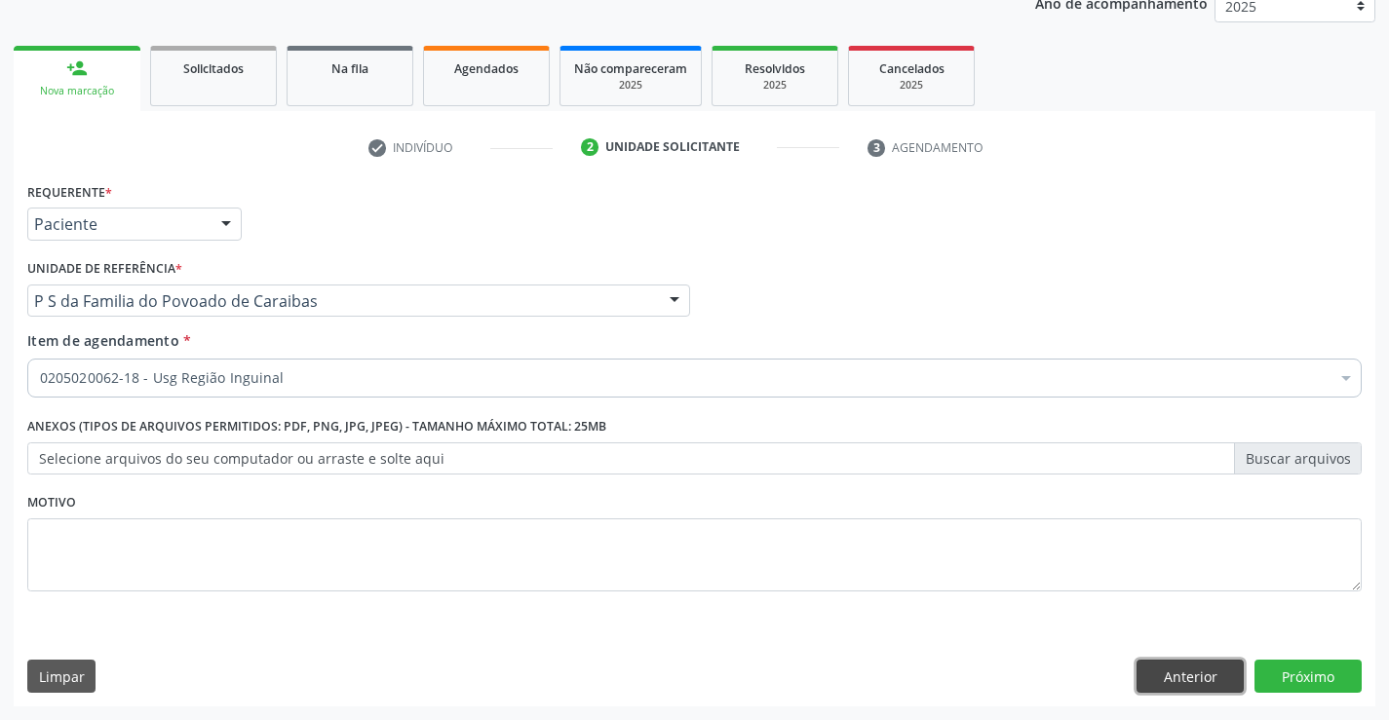
click at [1214, 683] on button "Anterior" at bounding box center [1189, 676] width 107 height 33
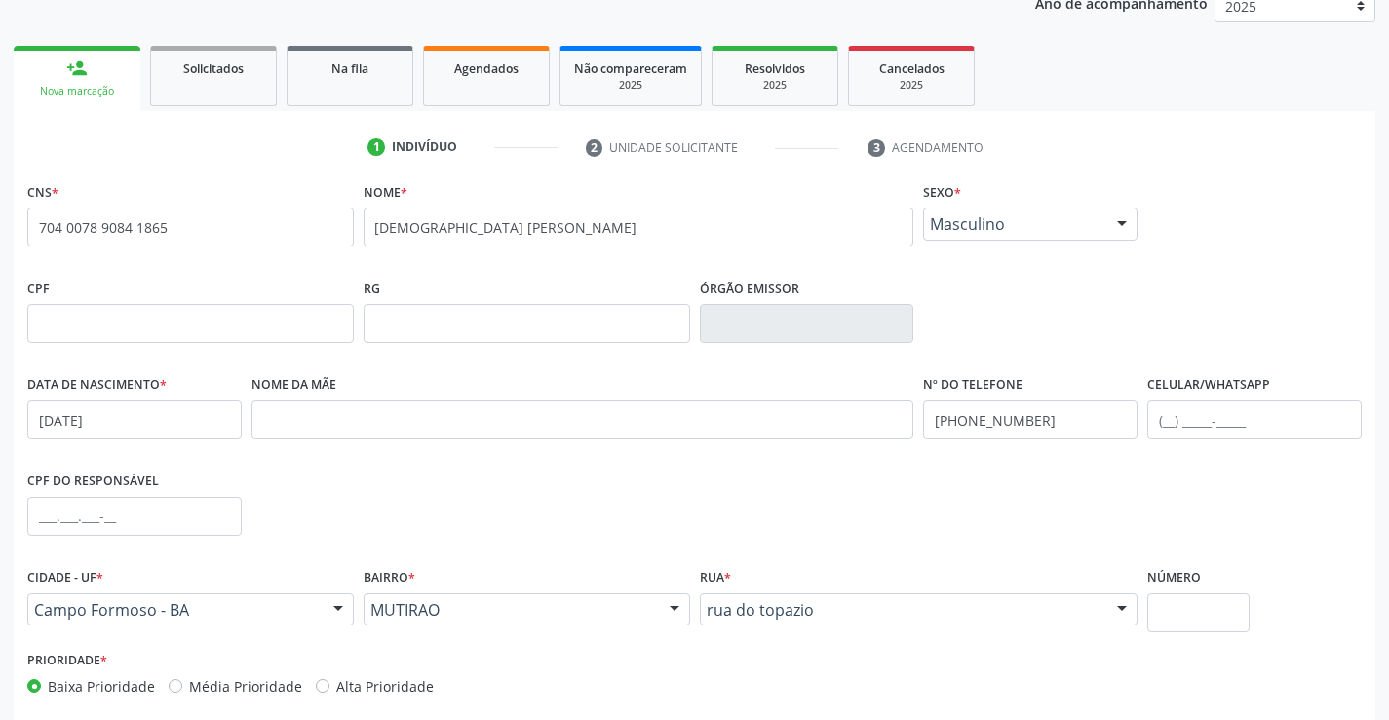
click at [673, 615] on div at bounding box center [674, 610] width 29 height 33
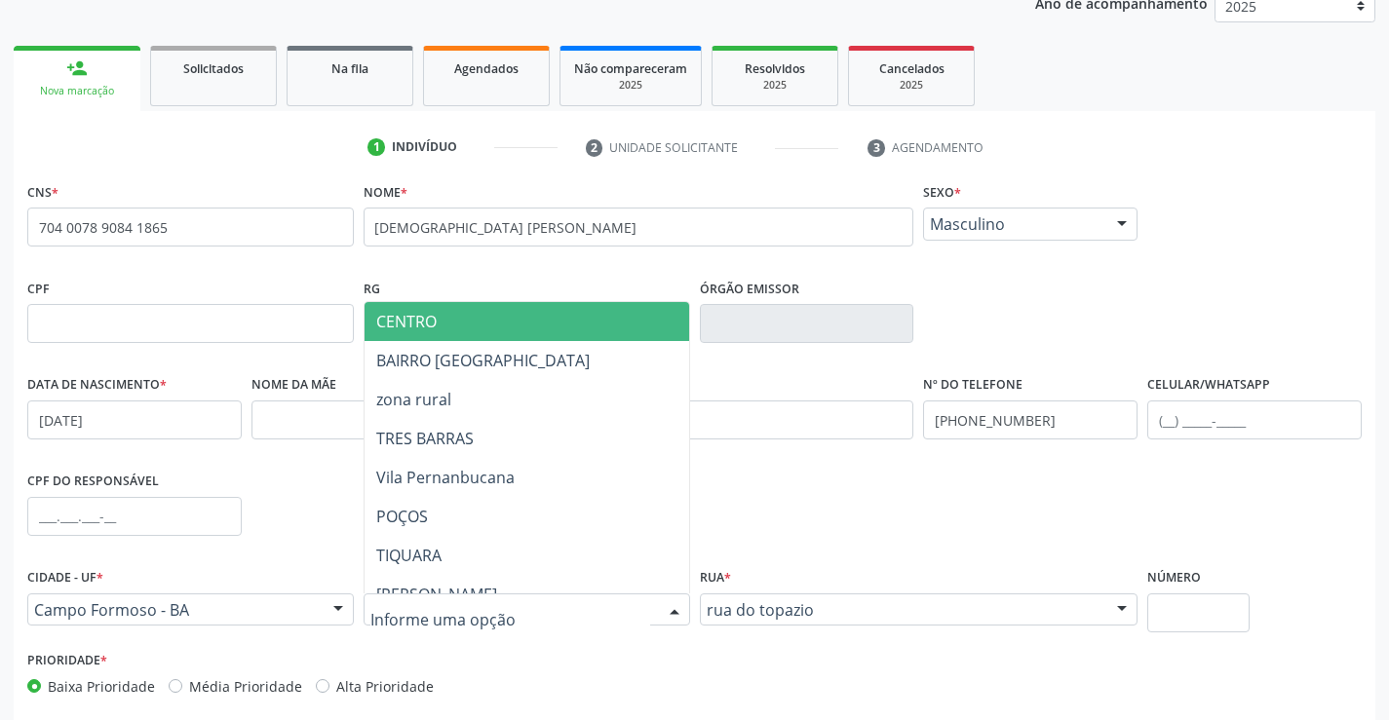
click at [470, 311] on span "CENTRO" at bounding box center [574, 321] width 421 height 39
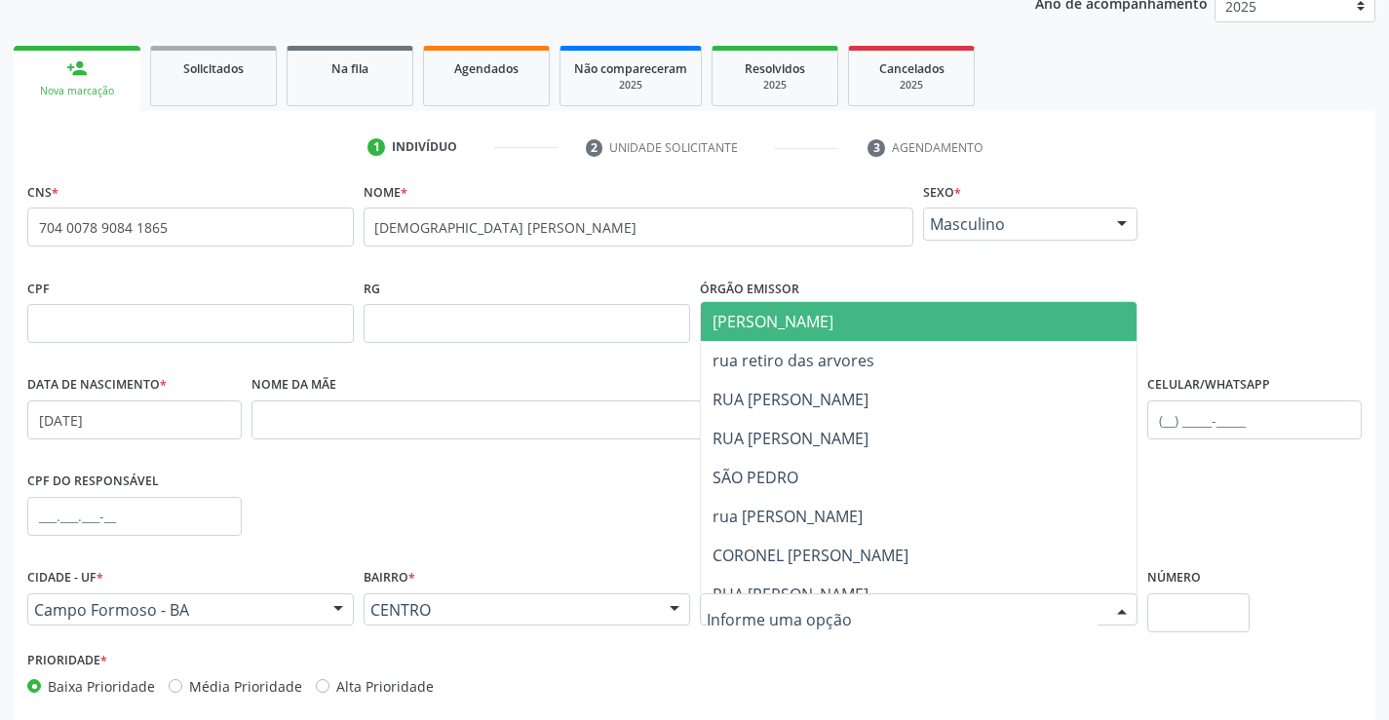
click at [1121, 606] on div at bounding box center [1121, 610] width 29 height 33
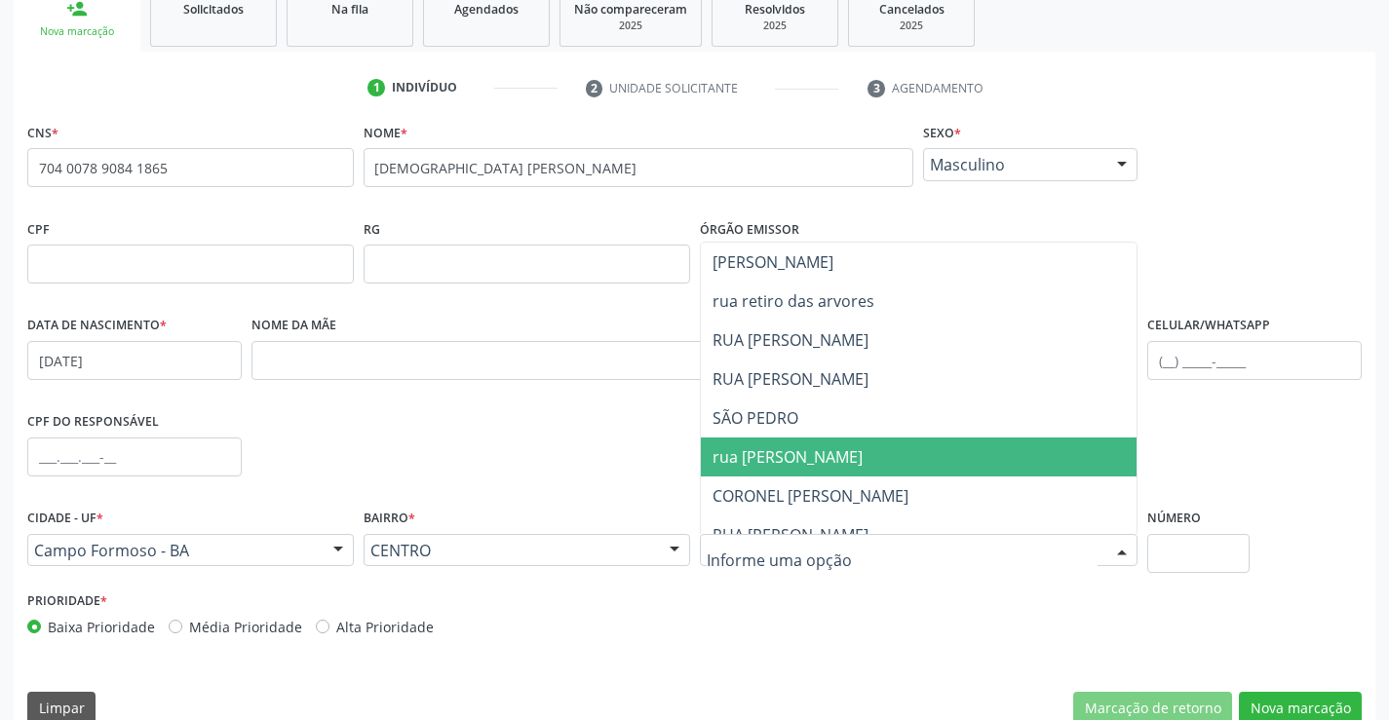
scroll to position [336, 0]
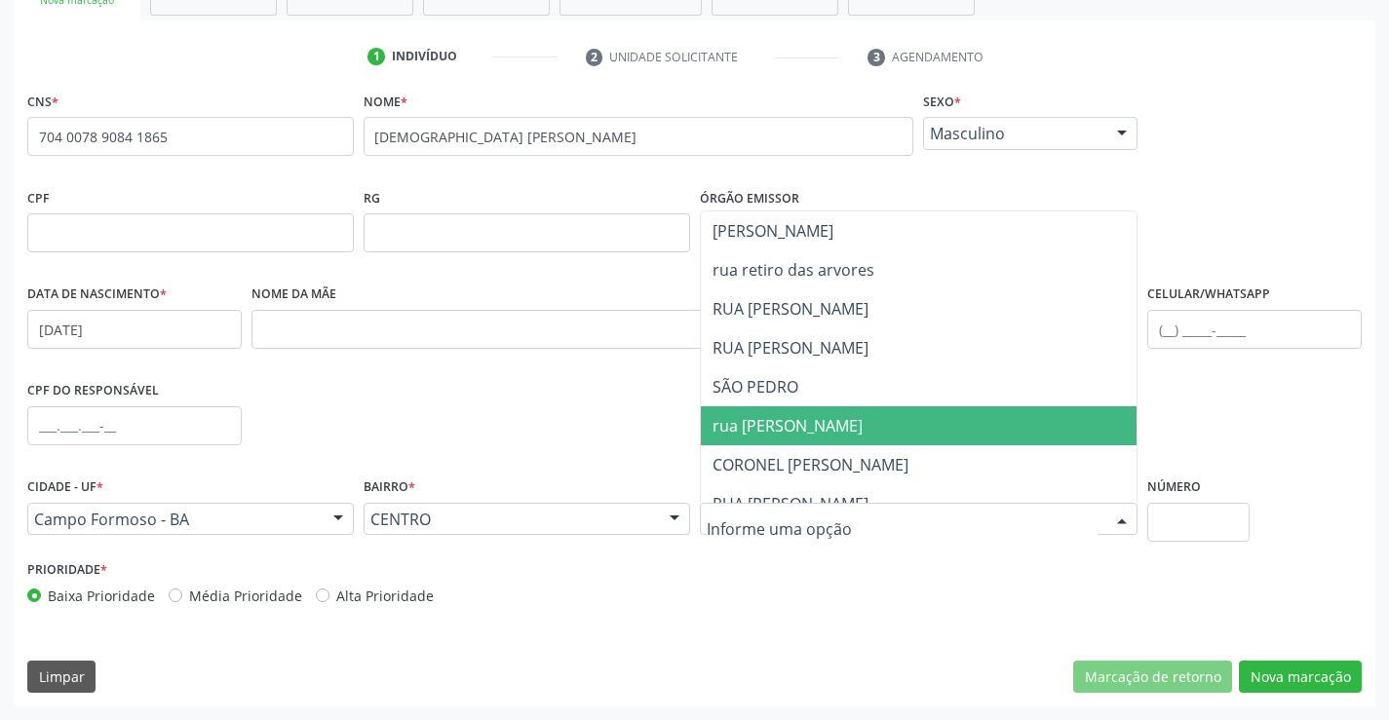
click at [782, 436] on span "rua [PERSON_NAME]" at bounding box center [787, 425] width 150 height 21
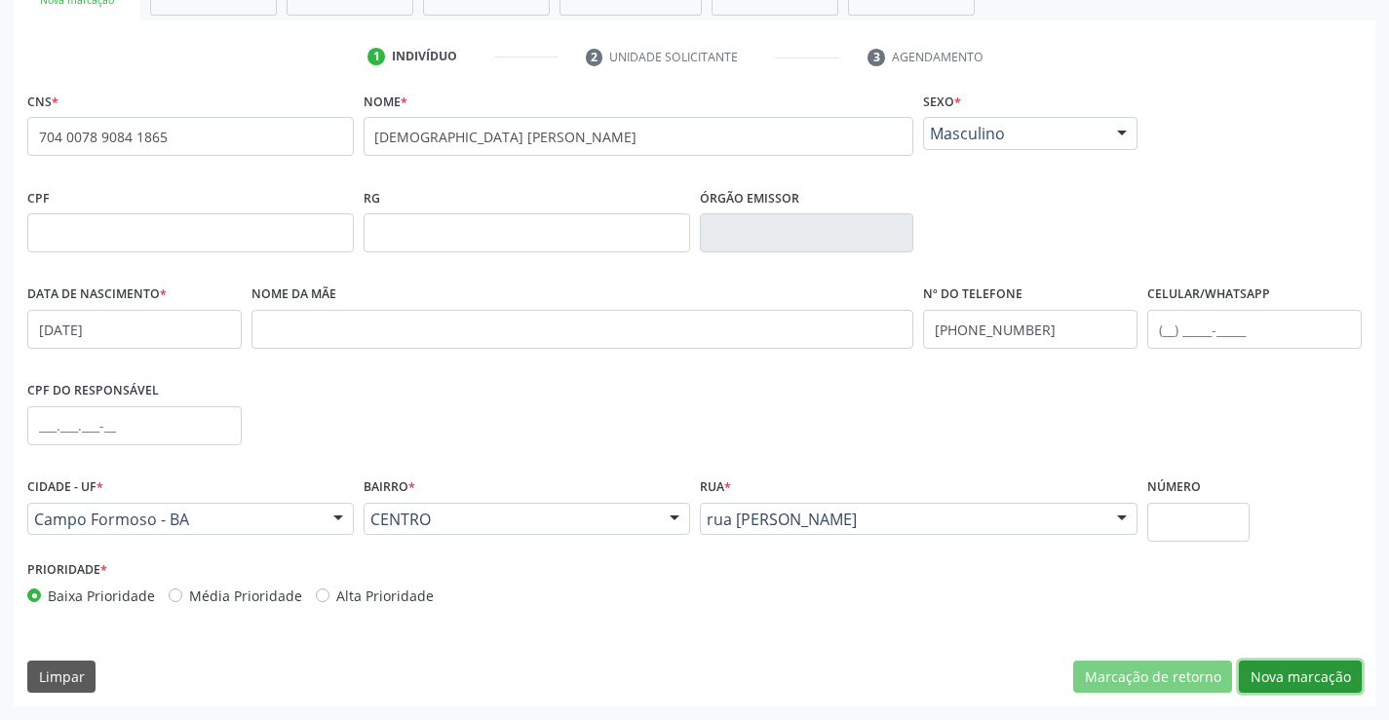
drag, startPoint x: 1289, startPoint y: 682, endPoint x: 948, endPoint y: 616, distance: 347.5
click at [1281, 682] on button "Nova marcação" at bounding box center [1300, 677] width 123 height 33
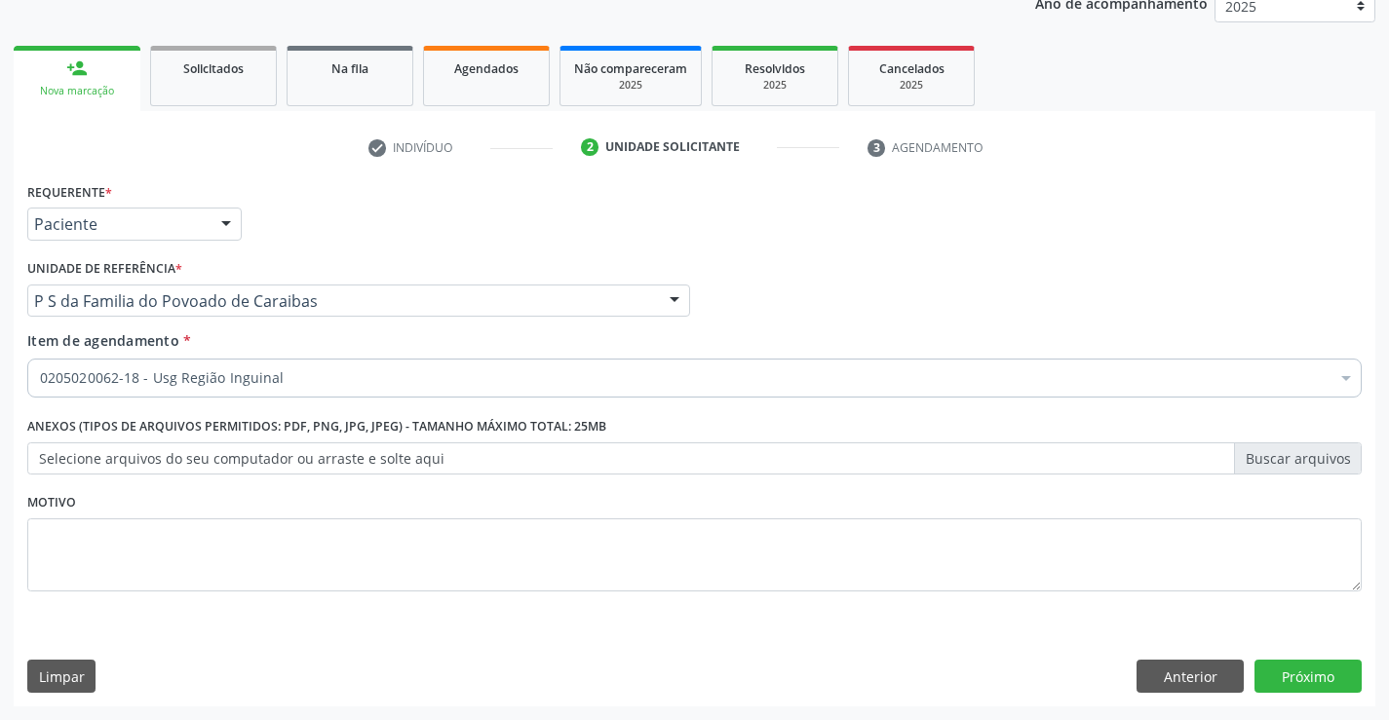
scroll to position [246, 0]
click at [1312, 669] on button "Próximo" at bounding box center [1307, 676] width 107 height 33
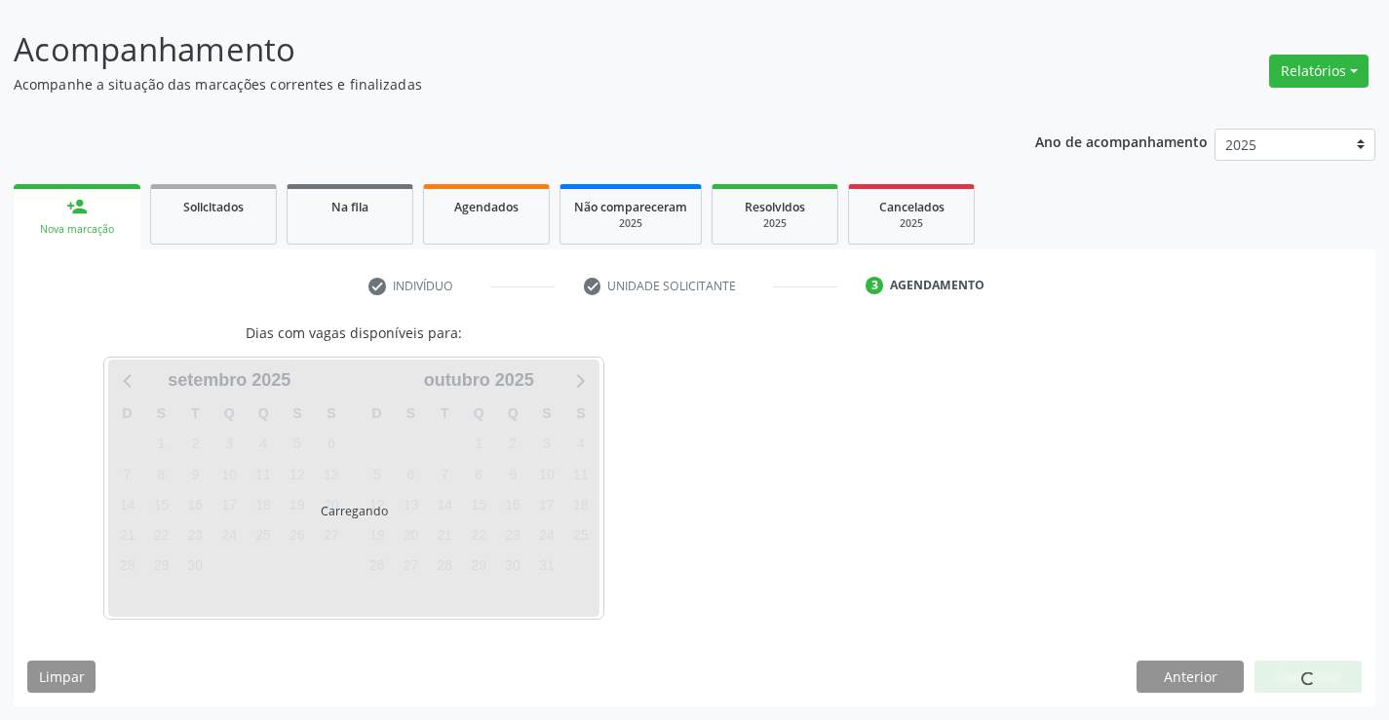
scroll to position [107, 0]
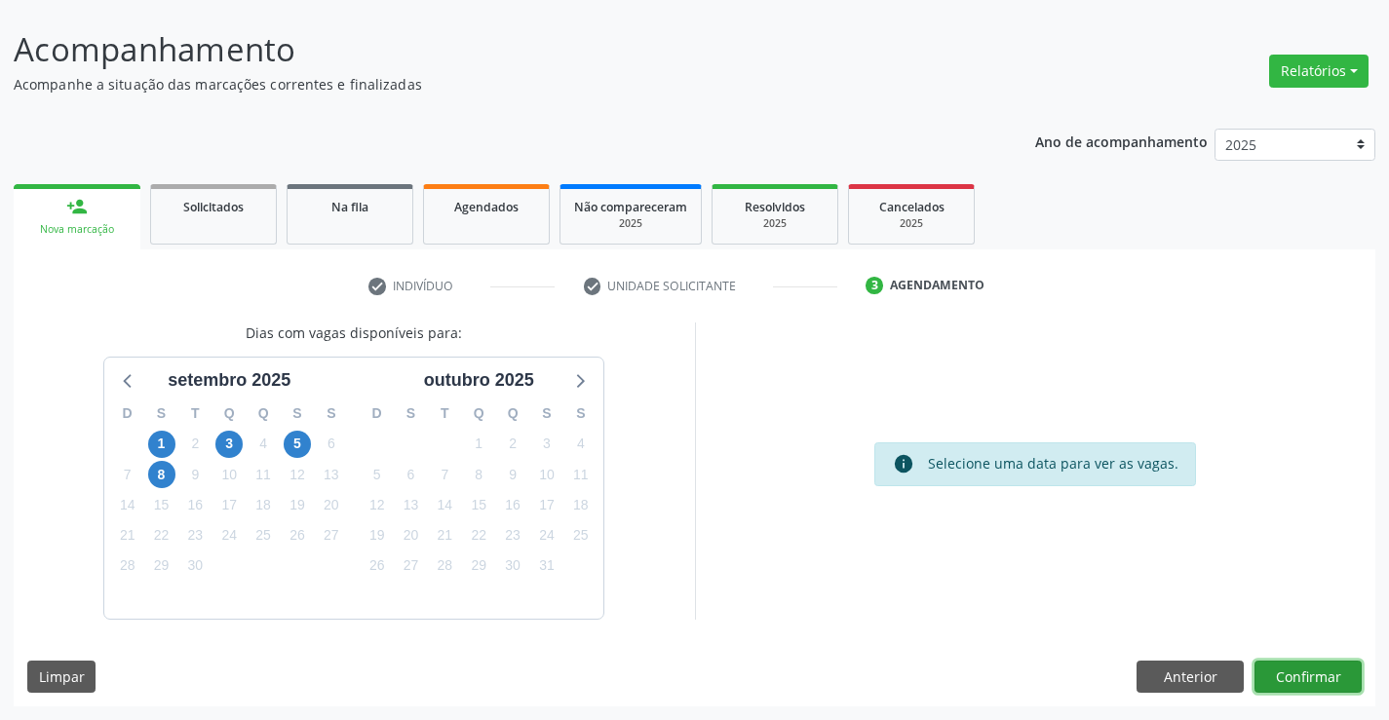
click at [1311, 678] on button "Confirmar" at bounding box center [1307, 677] width 107 height 33
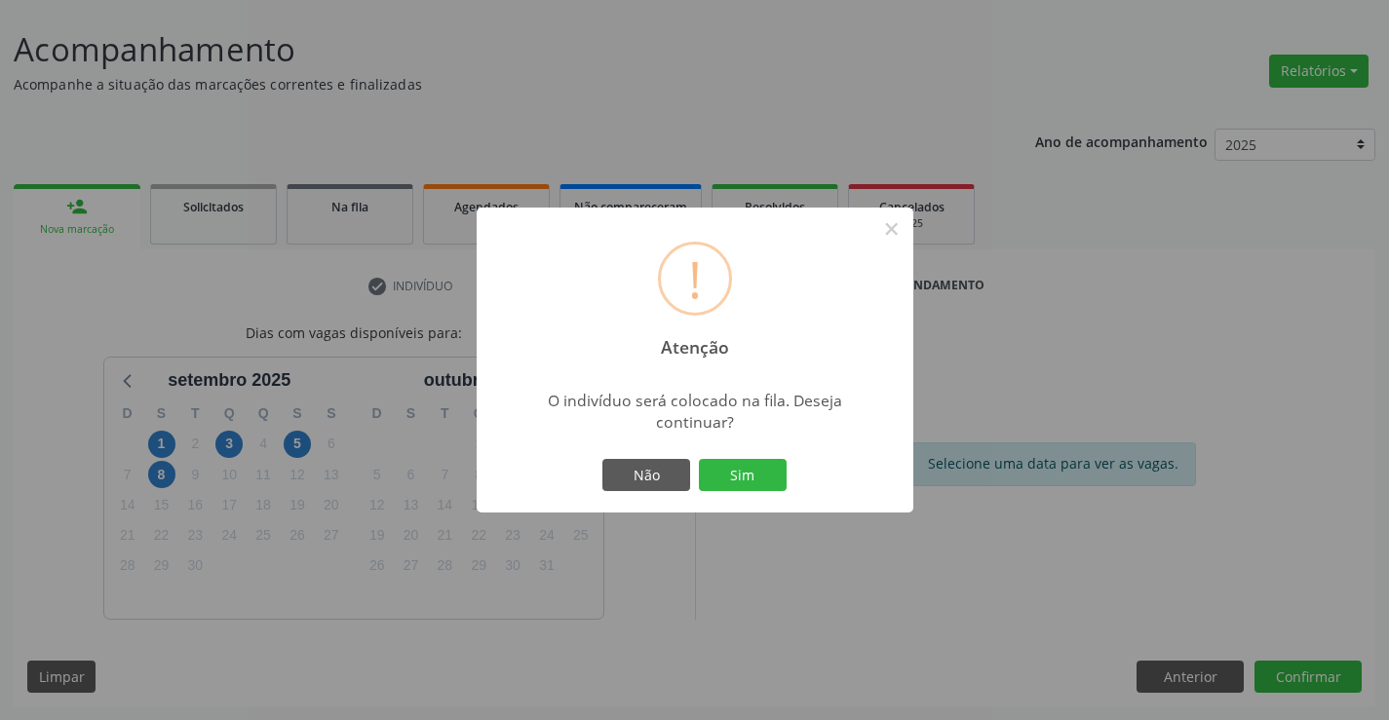
drag, startPoint x: 761, startPoint y: 471, endPoint x: 1036, endPoint y: 537, distance: 282.7
click at [768, 478] on button "Sim" at bounding box center [743, 475] width 88 height 33
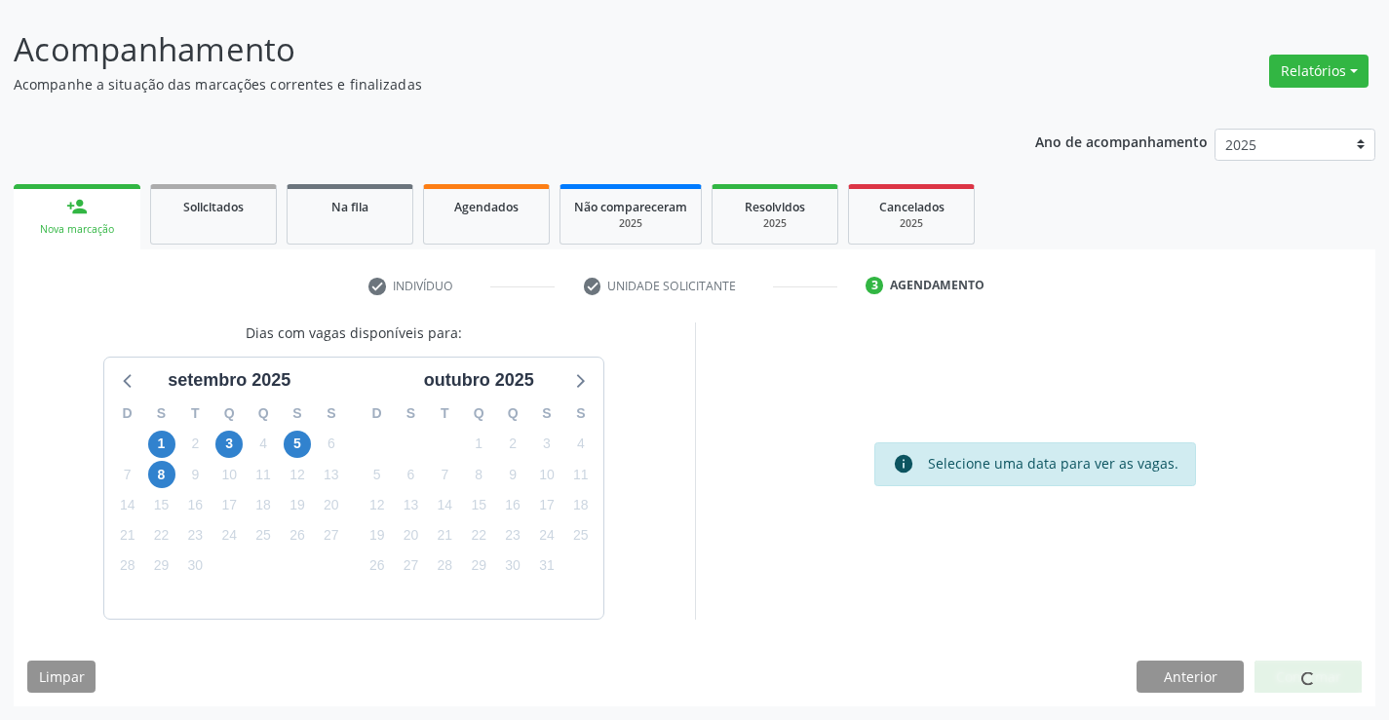
scroll to position [0, 0]
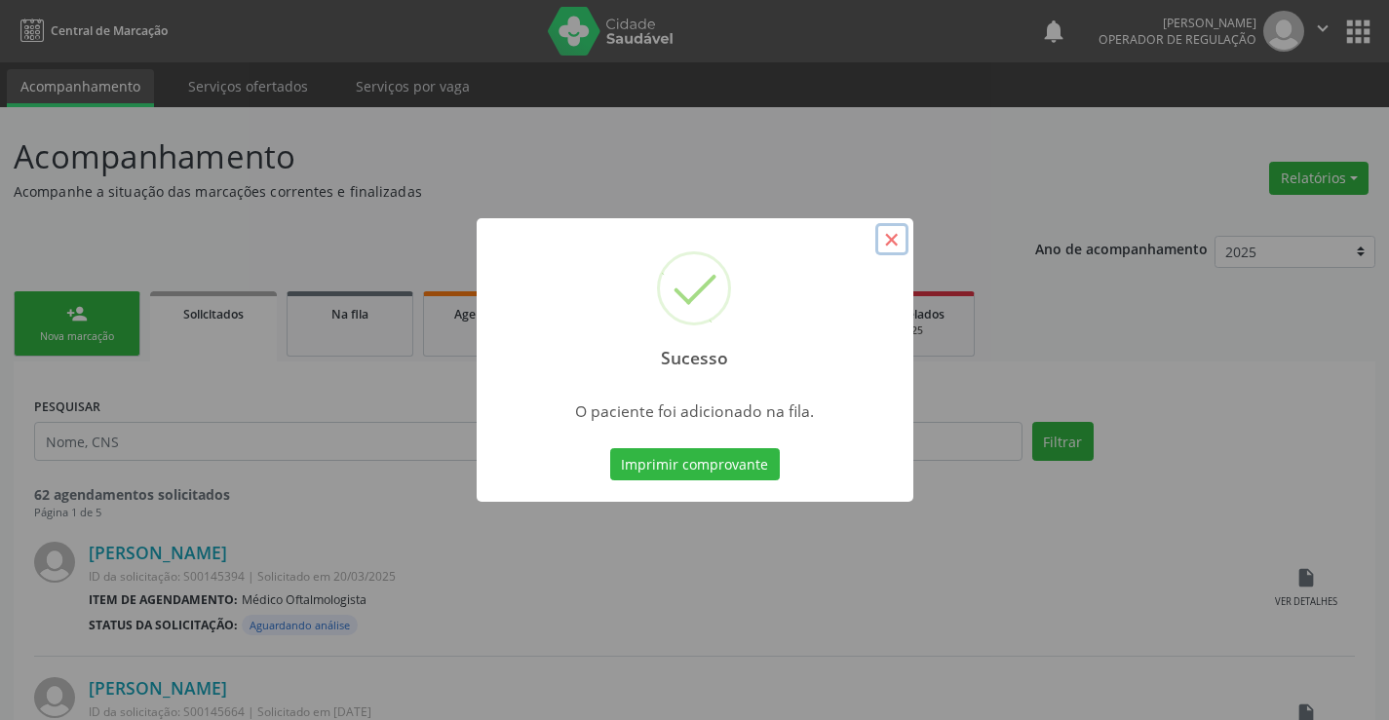
click at [898, 239] on button "×" at bounding box center [891, 239] width 33 height 33
